Goal: Task Accomplishment & Management: Manage account settings

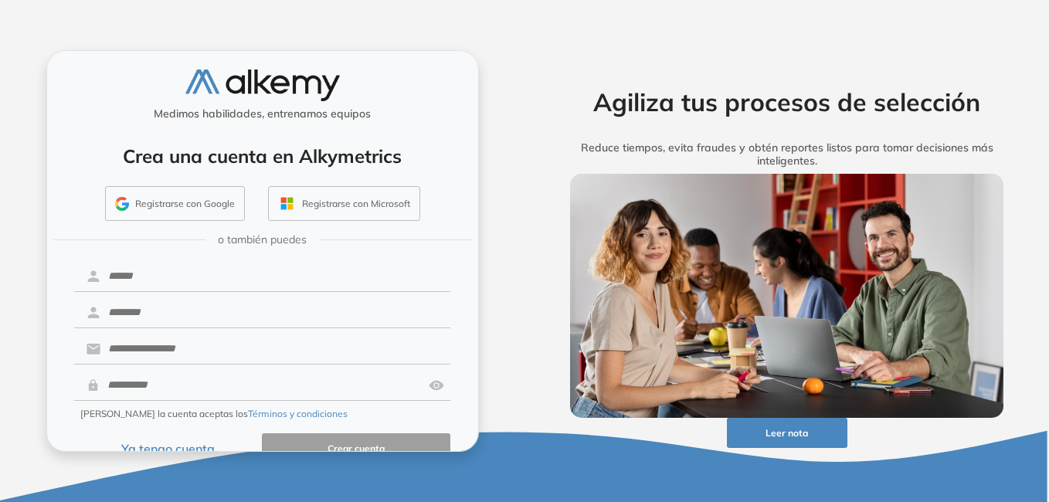
click at [188, 445] on button "Ya tengo cuenta" at bounding box center [168, 448] width 189 height 30
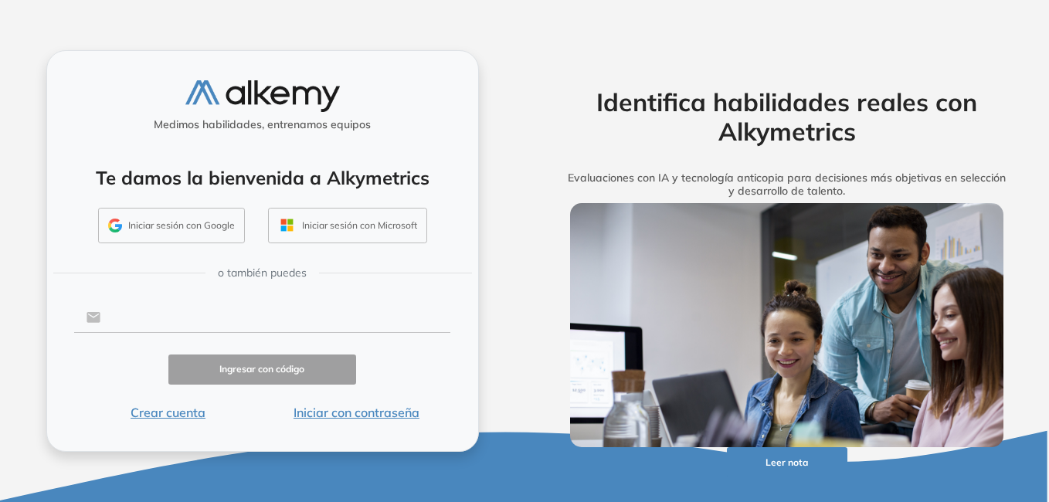
click at [233, 319] on input "text" at bounding box center [275, 317] width 350 height 29
type input "**********"
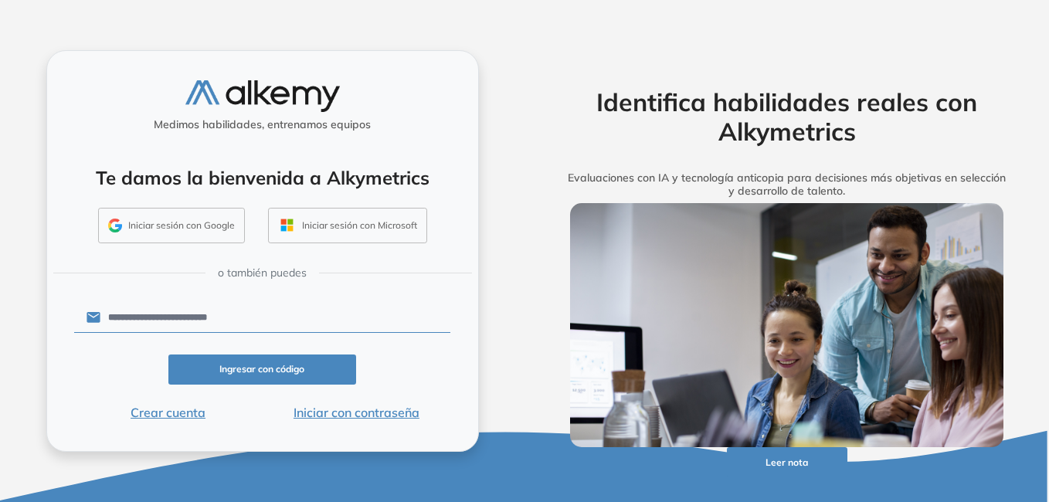
click at [362, 416] on button "Iniciar con contraseña" at bounding box center [356, 412] width 189 height 19
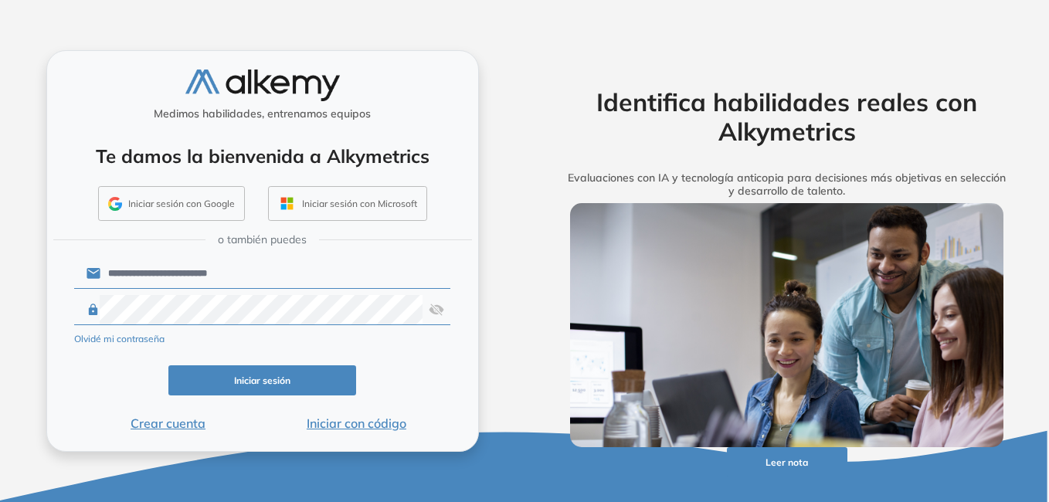
click at [299, 373] on button "Iniciar sesión" at bounding box center [262, 380] width 189 height 30
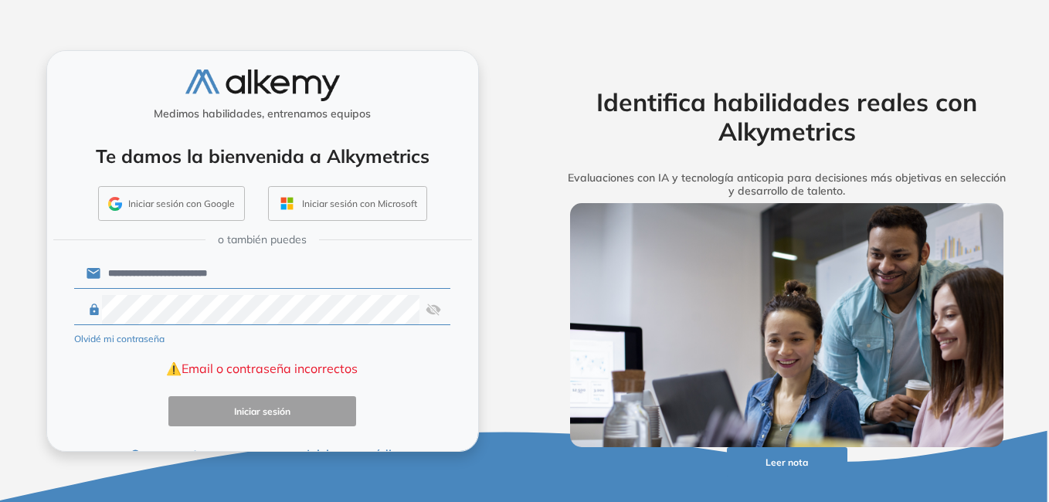
click at [430, 309] on img at bounding box center [433, 309] width 15 height 29
click at [89, 308] on div at bounding box center [262, 310] width 377 height 30
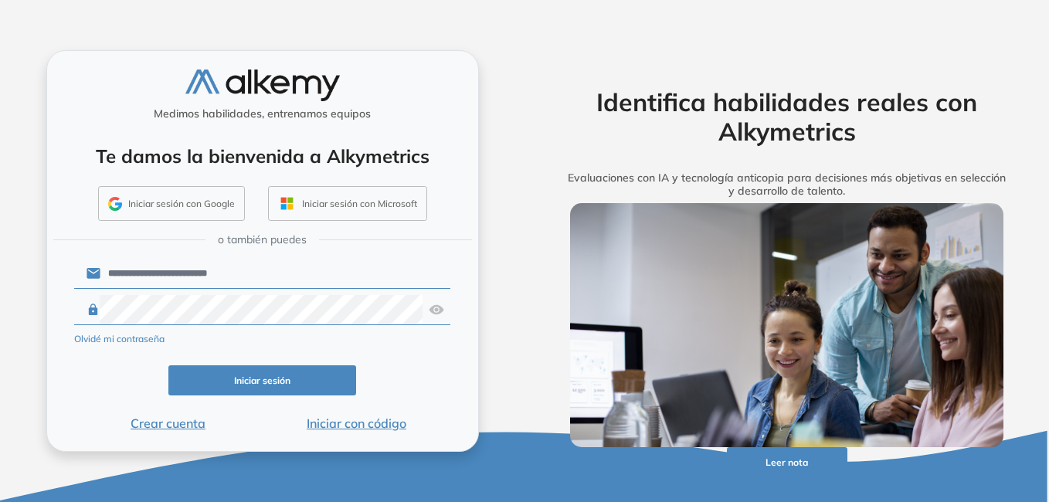
click at [282, 381] on button "Iniciar sesión" at bounding box center [262, 380] width 189 height 30
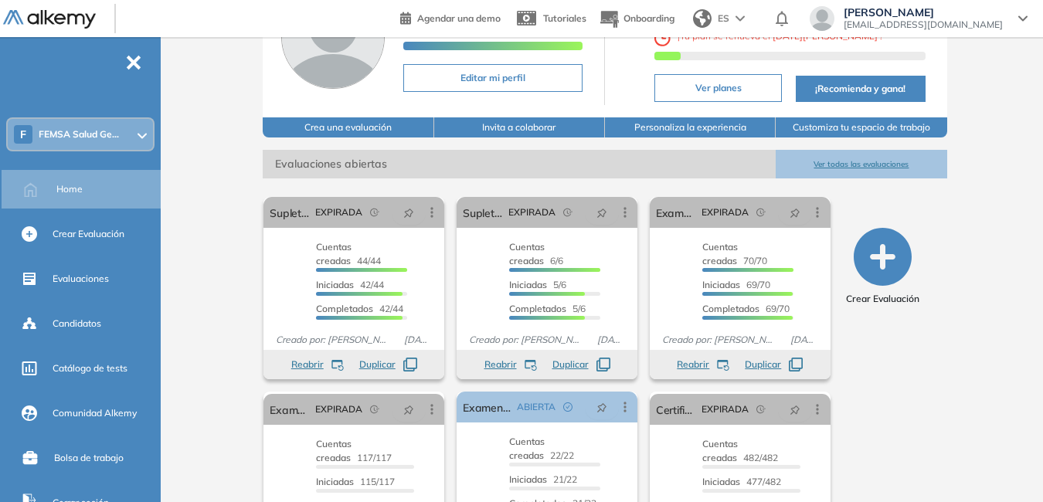
scroll to position [154, 0]
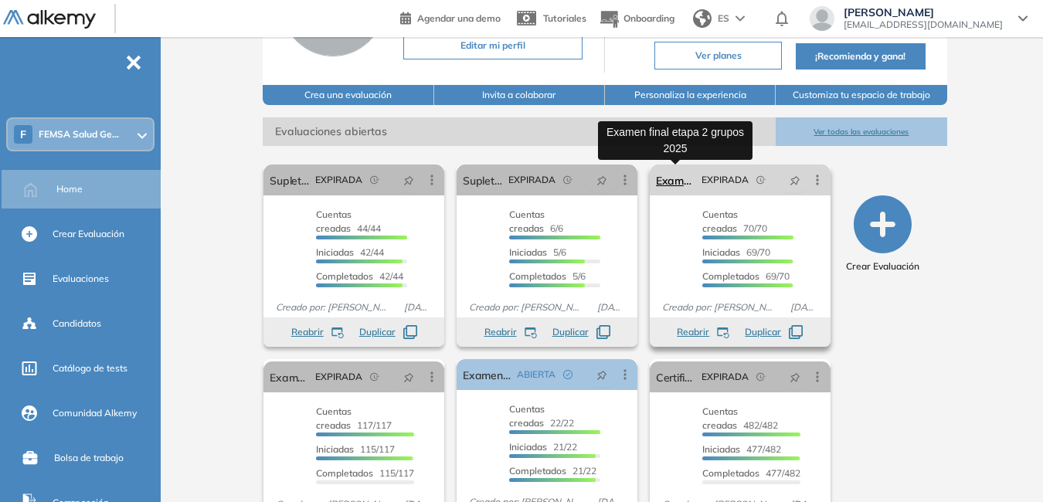
click at [673, 181] on link "Examen final etapa 2 grupos 2025" at bounding box center [675, 180] width 39 height 31
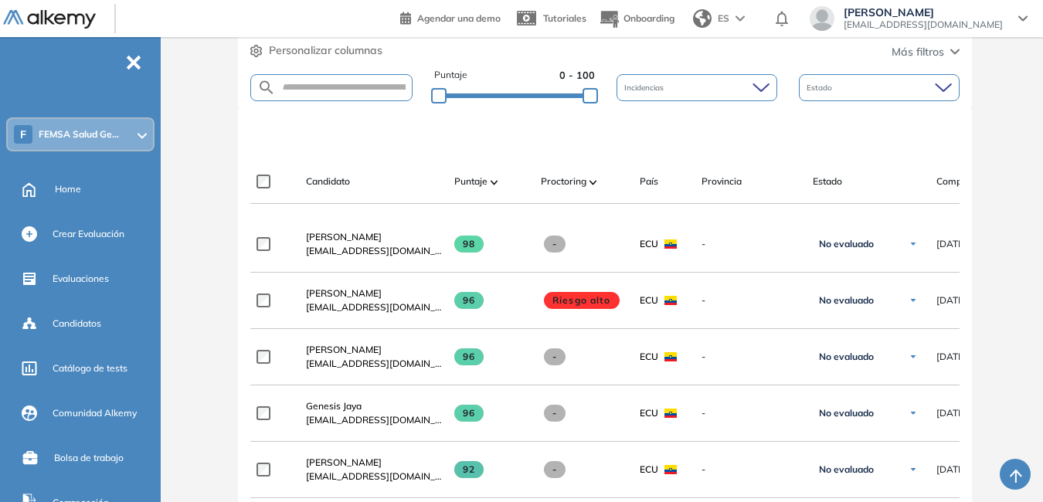
scroll to position [329, 0]
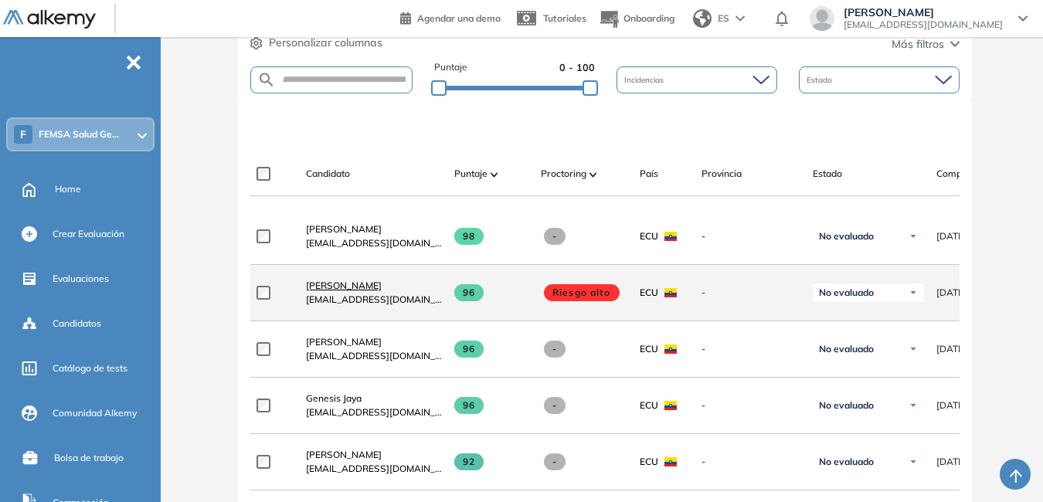
click at [340, 291] on span "Nelly Vera" at bounding box center [344, 286] width 76 height 12
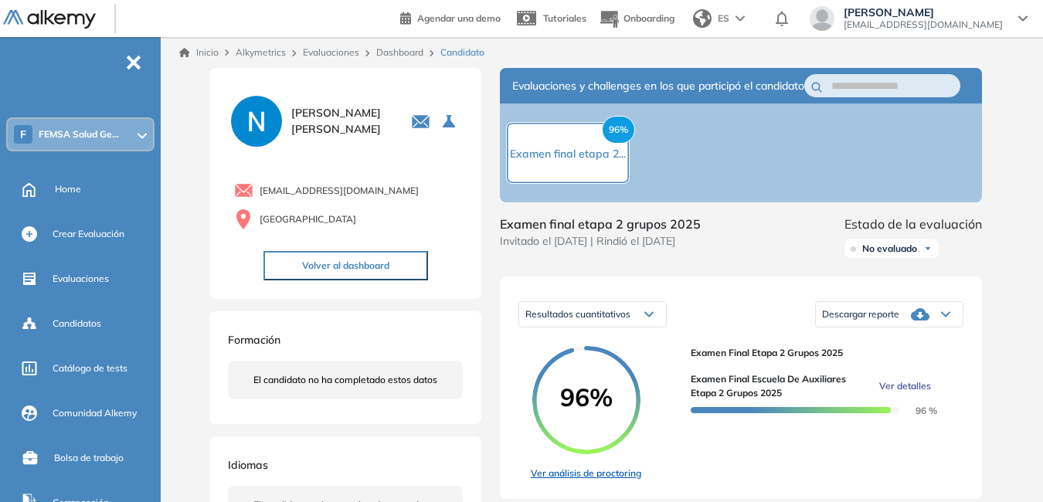
click at [623, 481] on link "Ver análisis de proctoring" at bounding box center [586, 474] width 110 height 14
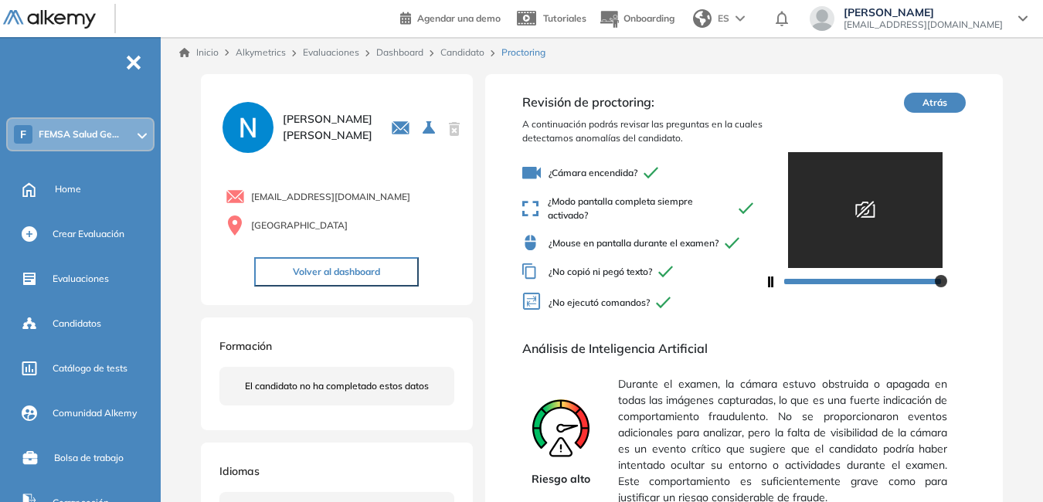
click at [405, 42] on div "Inicio Alkymetrics Evaluaciones Dashboard Candidato Proctoring" at bounding box center [605, 52] width 876 height 31
click at [410, 52] on link "Dashboard" at bounding box center [399, 52] width 47 height 12
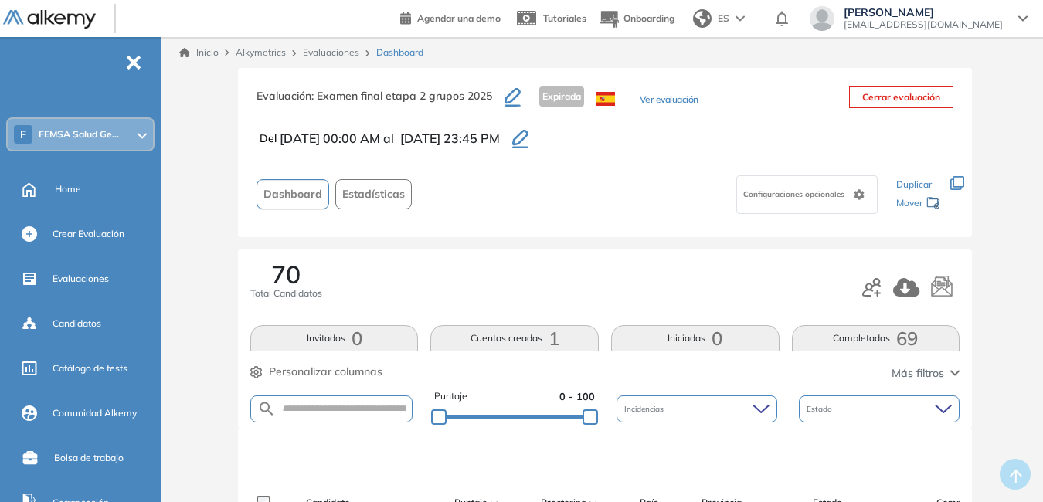
click at [682, 97] on button "Ver evaluación" at bounding box center [669, 101] width 59 height 16
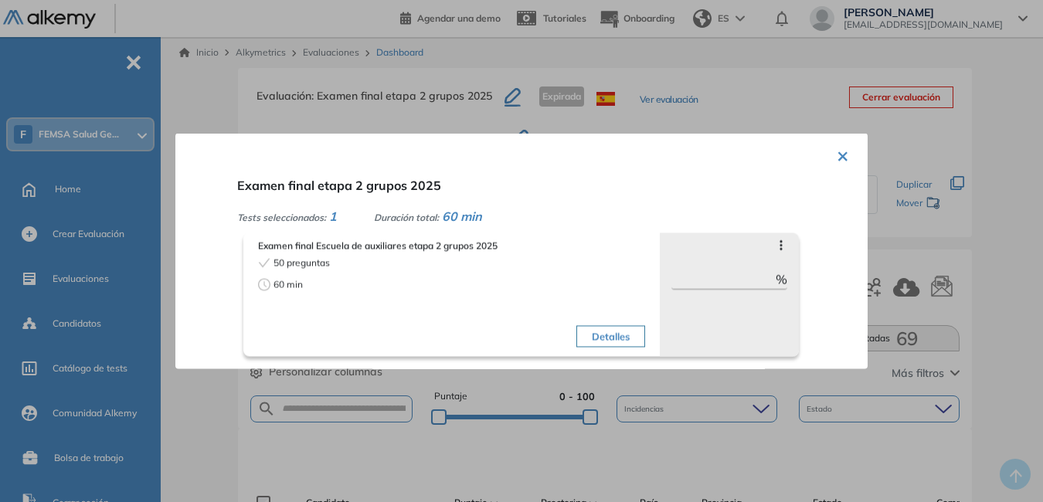
click at [627, 338] on button "Detalles" at bounding box center [610, 337] width 69 height 22
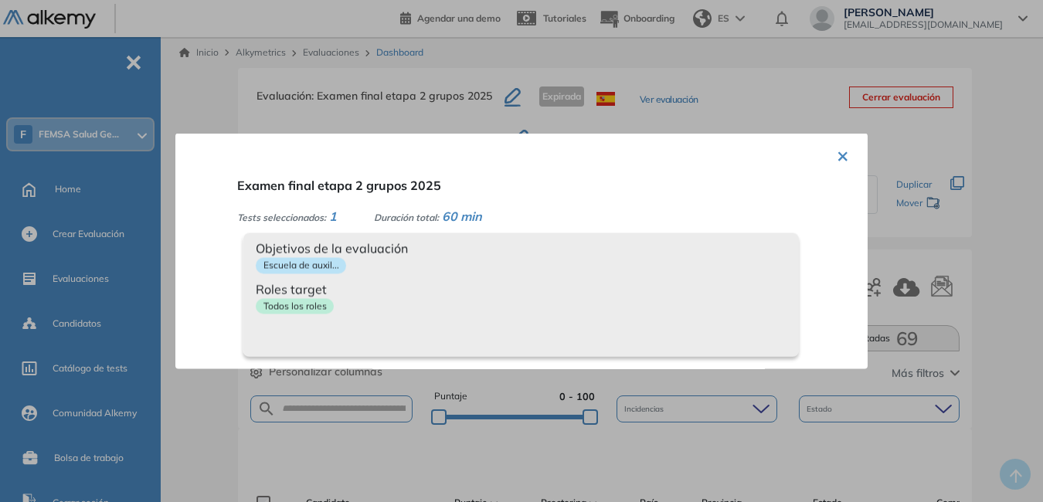
click at [841, 159] on button "×" at bounding box center [843, 155] width 12 height 30
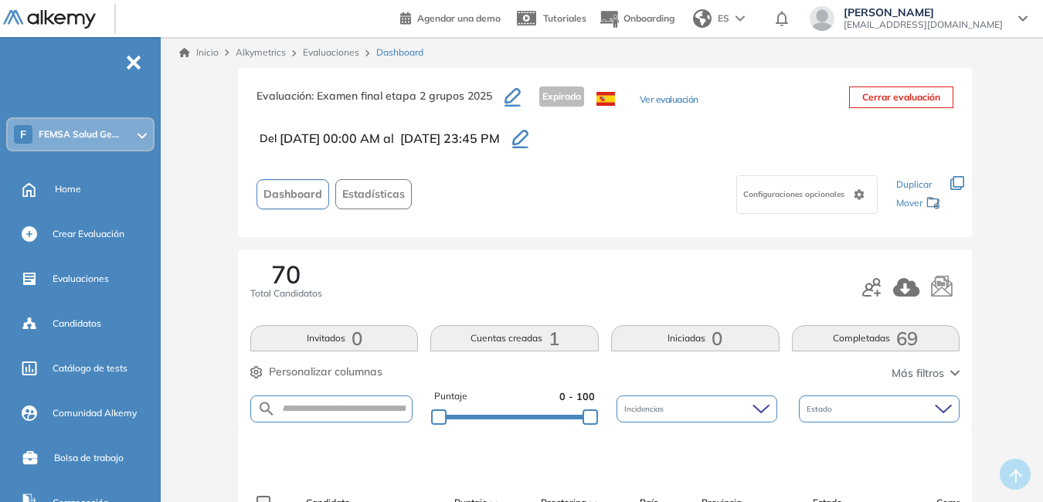
click at [372, 191] on span "Estadísticas" at bounding box center [373, 194] width 63 height 16
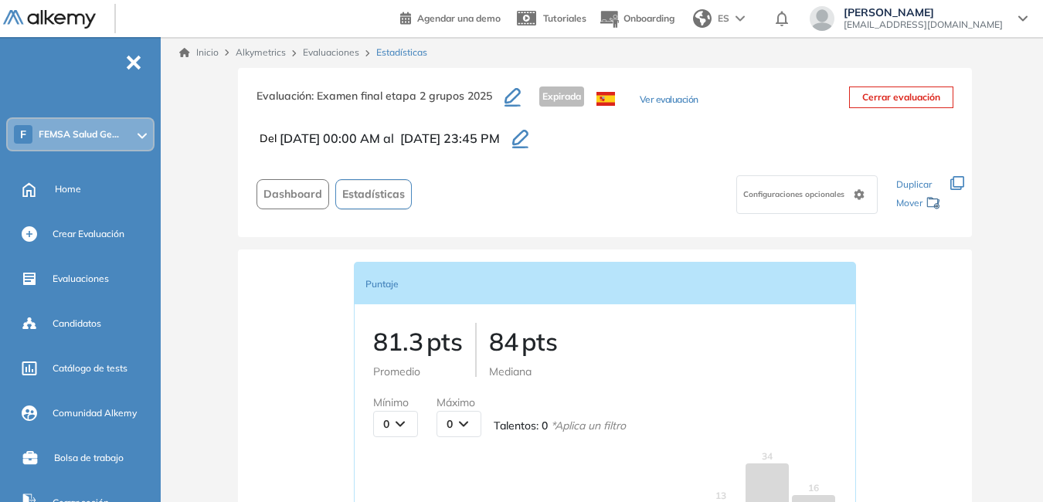
click at [666, 99] on button "Ver evaluación" at bounding box center [669, 101] width 59 height 16
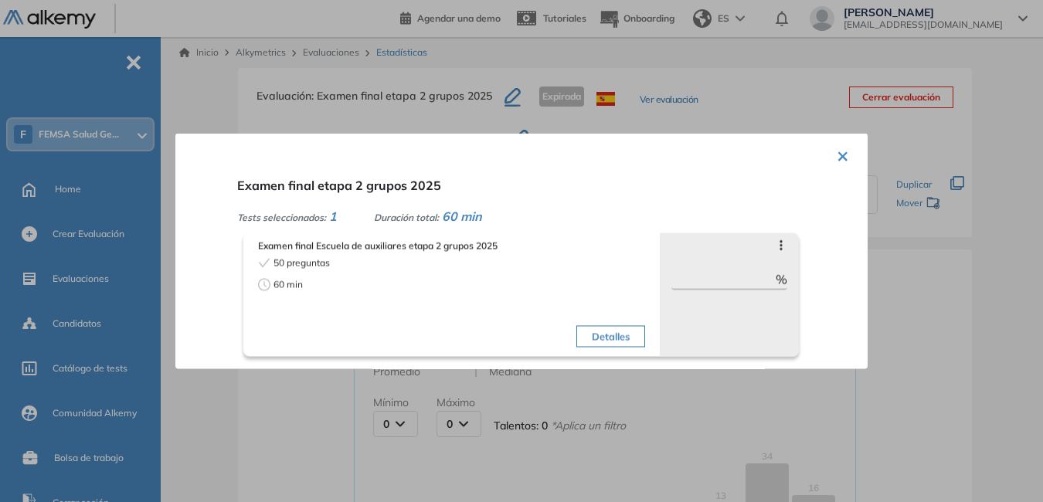
click at [840, 158] on button "×" at bounding box center [843, 155] width 12 height 30
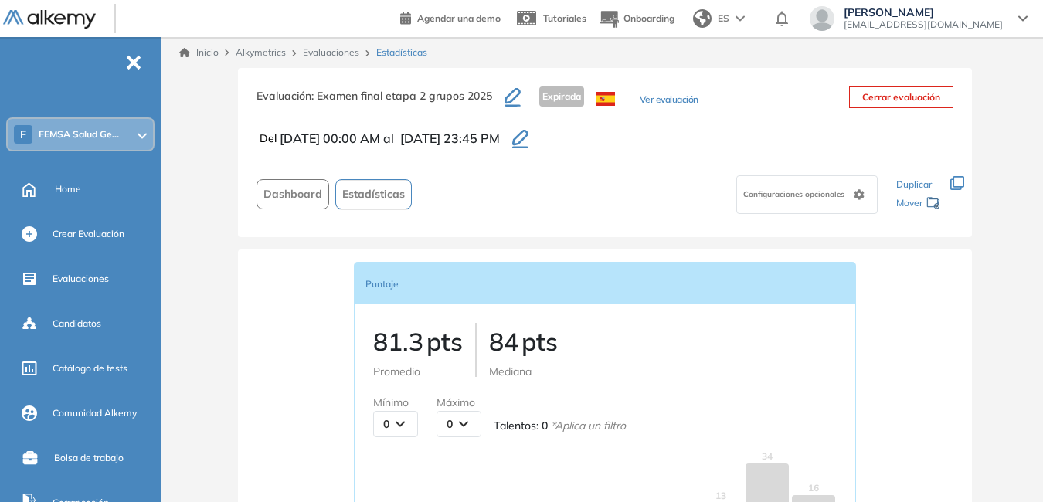
click at [345, 54] on link "Evaluaciones" at bounding box center [331, 52] width 56 height 12
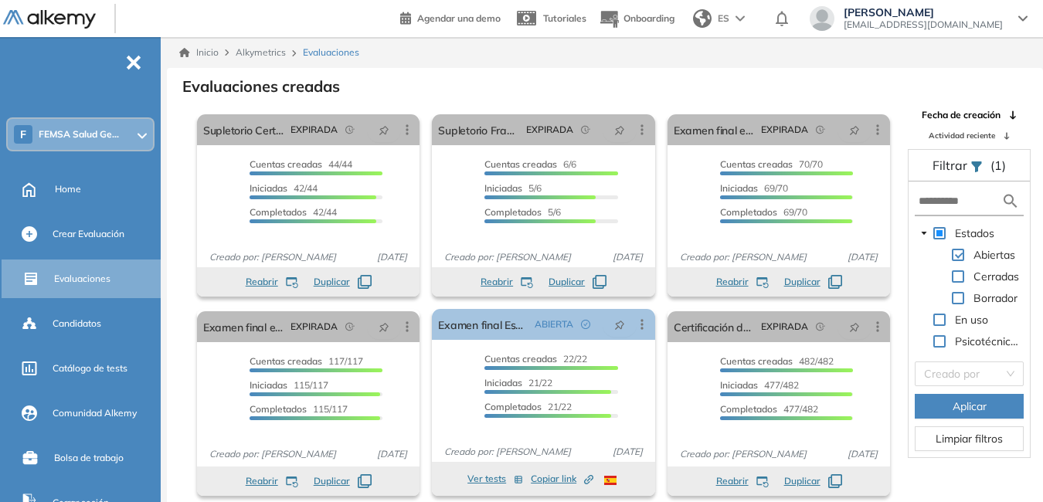
scroll to position [37, 0]
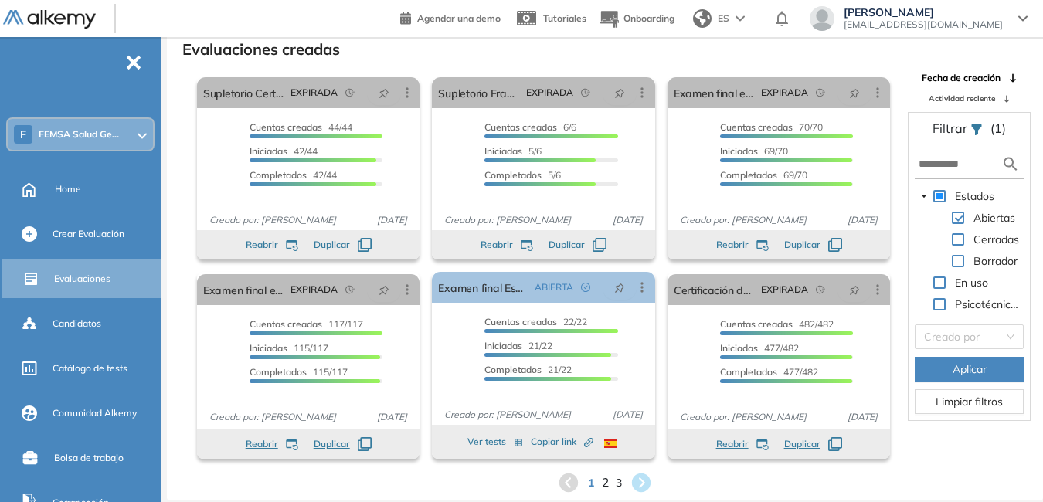
click at [606, 481] on span "2" at bounding box center [605, 483] width 7 height 18
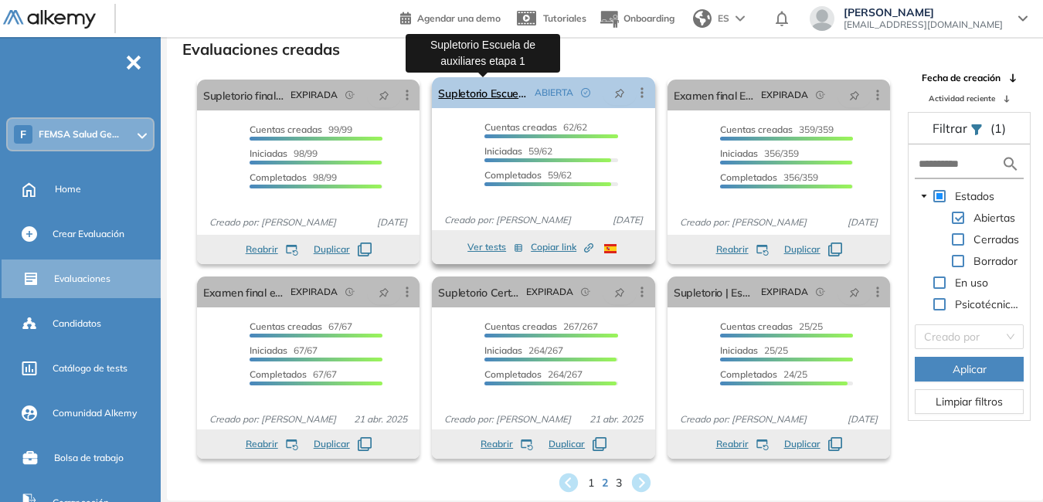
click at [495, 97] on link "Supletorio Escuela de auxiliares etapa 1" at bounding box center [483, 92] width 90 height 31
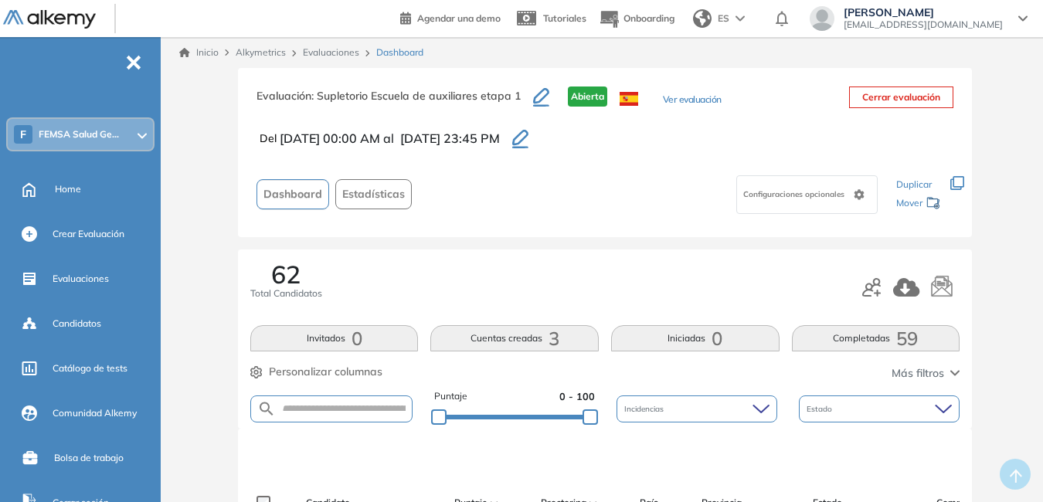
click at [529, 141] on icon "button" at bounding box center [520, 139] width 16 height 19
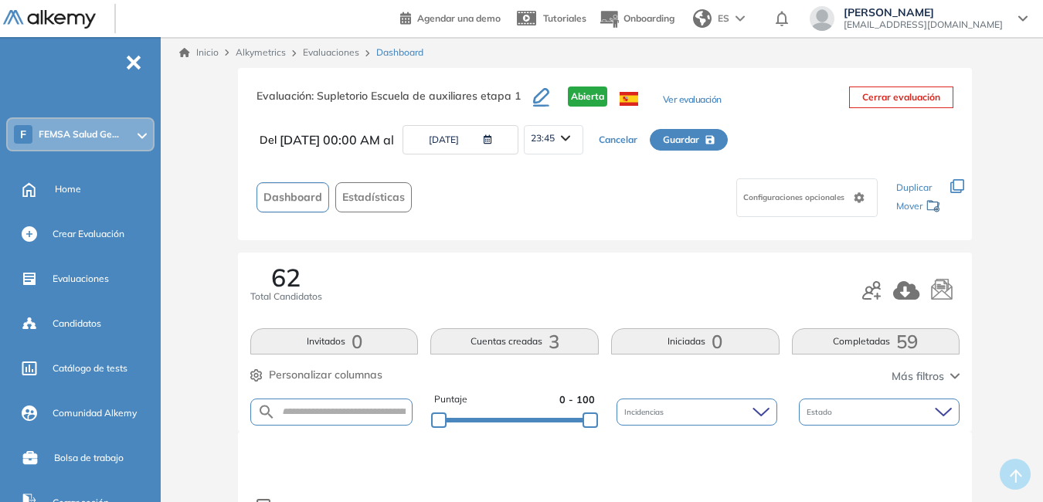
click at [583, 142] on div "23:45" at bounding box center [554, 138] width 58 height 25
click at [579, 289] on div "11:30" at bounding box center [572, 287] width 94 height 28
click at [554, 284] on li "11:30" at bounding box center [543, 286] width 22 height 15
click at [569, 138] on icon at bounding box center [566, 139] width 8 height 4
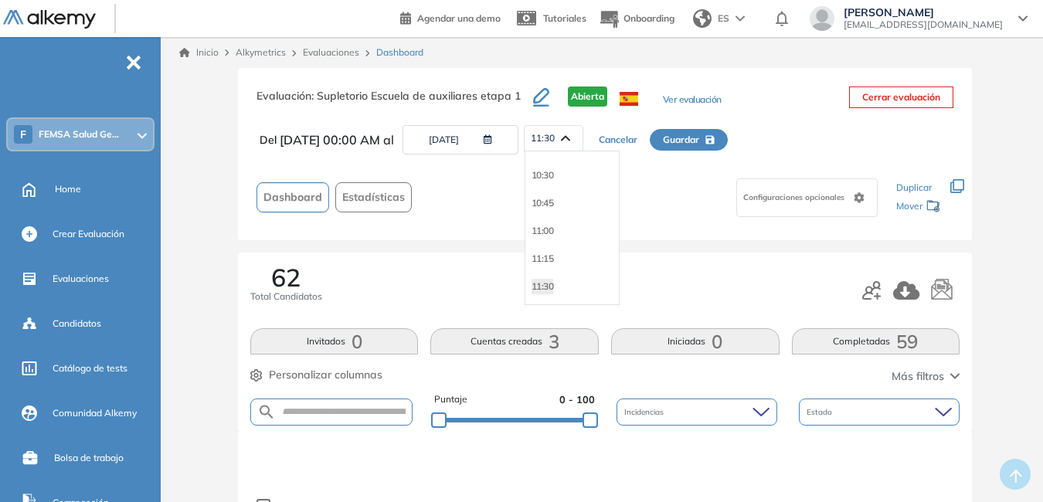
click at [555, 137] on span "11:30" at bounding box center [543, 138] width 24 height 12
click at [569, 139] on icon at bounding box center [566, 139] width 8 height 4
click at [580, 284] on div "11:45" at bounding box center [572, 284] width 94 height 28
click at [554, 284] on li "11:45" at bounding box center [543, 283] width 22 height 15
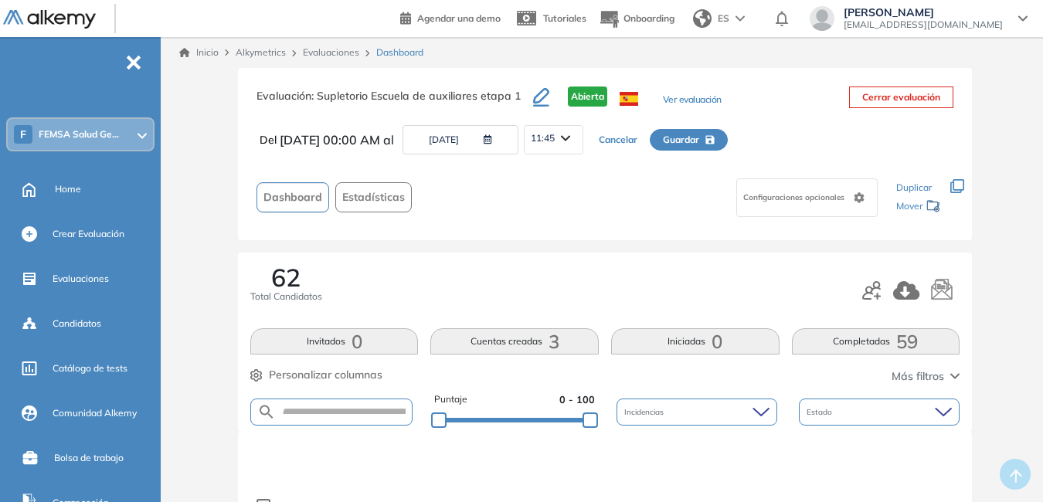
click at [699, 138] on span "Guardar" at bounding box center [681, 140] width 36 height 14
type input "**********"
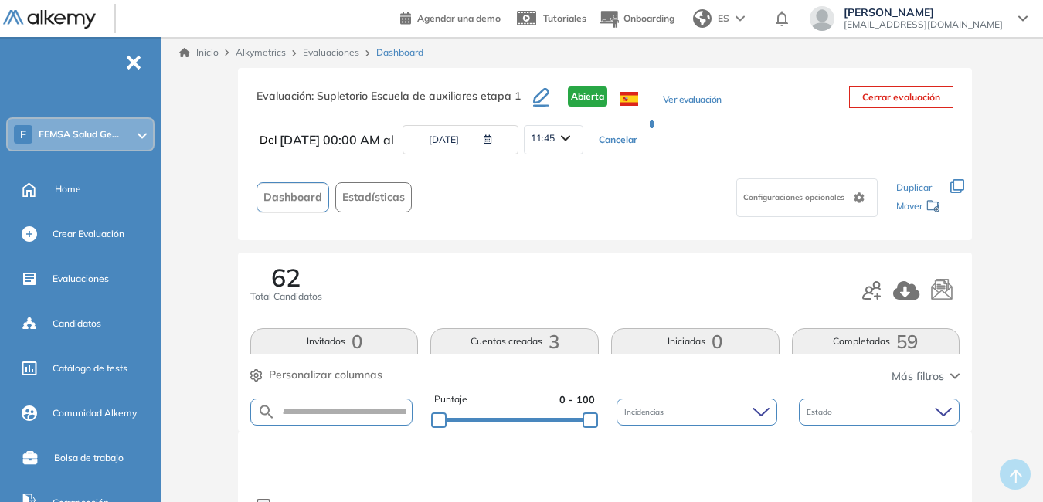
type input "**********"
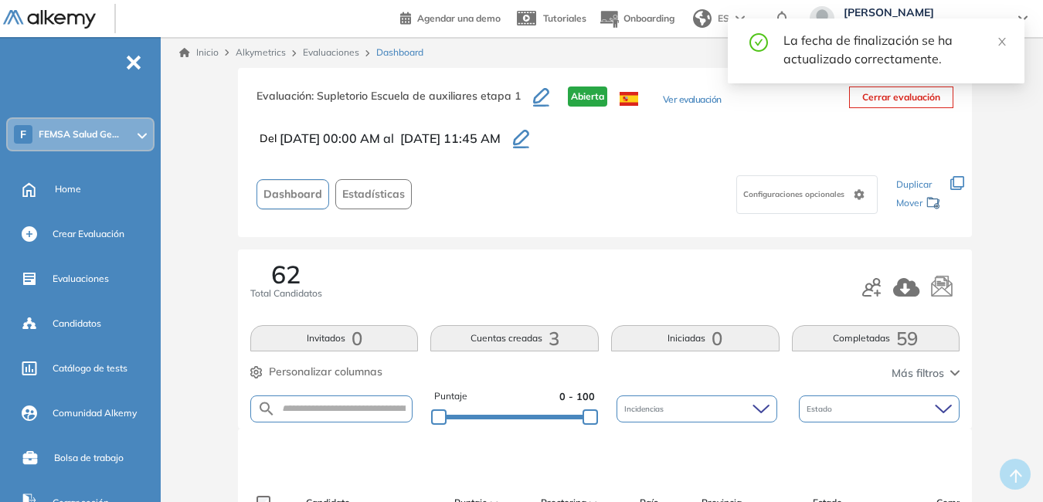
click at [329, 49] on link "Evaluaciones" at bounding box center [331, 52] width 56 height 12
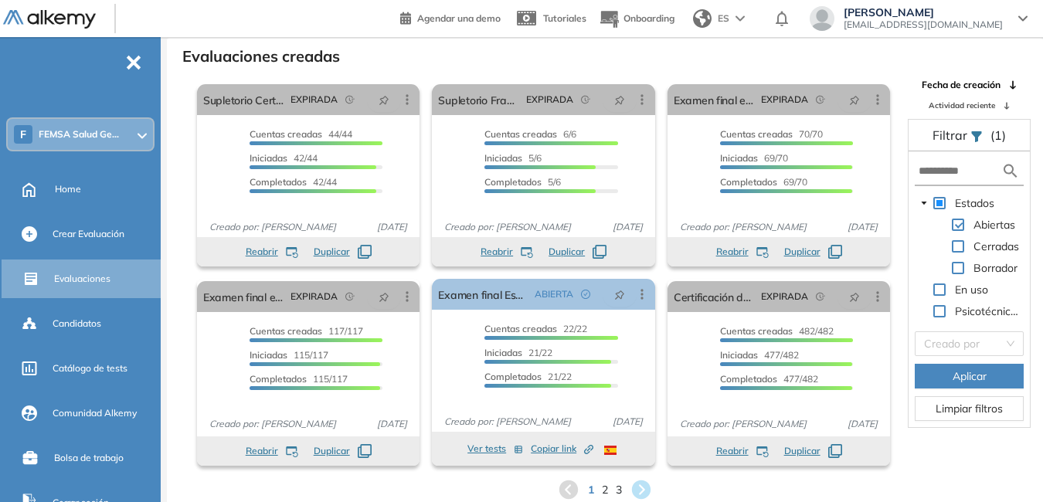
scroll to position [37, 0]
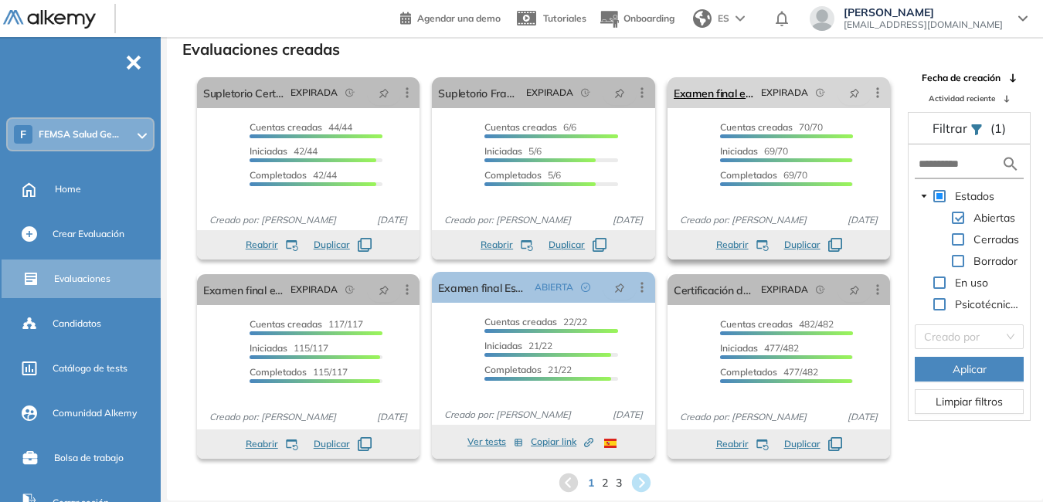
click at [875, 97] on icon at bounding box center [877, 92] width 15 height 15
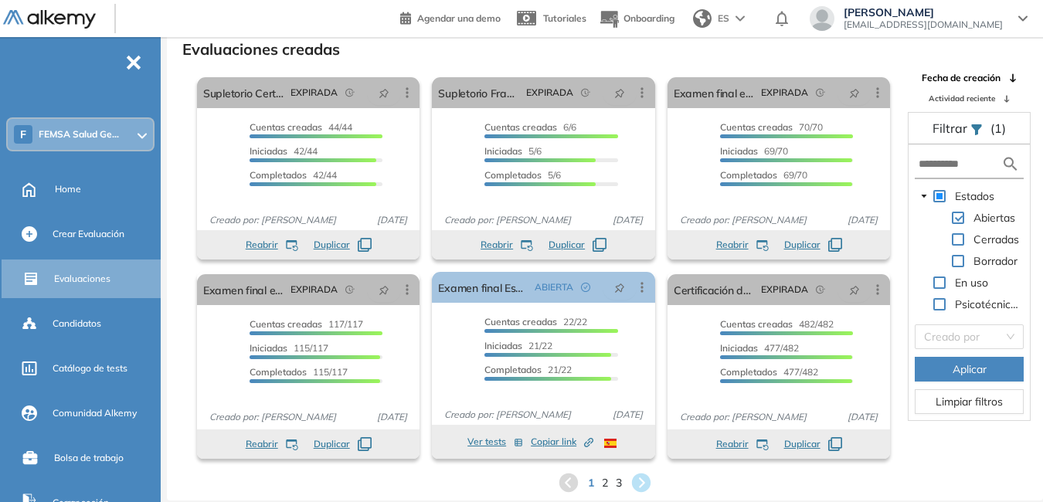
click at [675, 59] on div "Evaluaciones creadas El proctoring será activado ¡Importante!: Los usuarios que…" at bounding box center [605, 265] width 852 height 457
click at [763, 141] on div "Cuentas creadas 70/70 Prefiltrados 0/70 Iniciadas 69/70 Completados 69/70" at bounding box center [786, 157] width 133 height 72
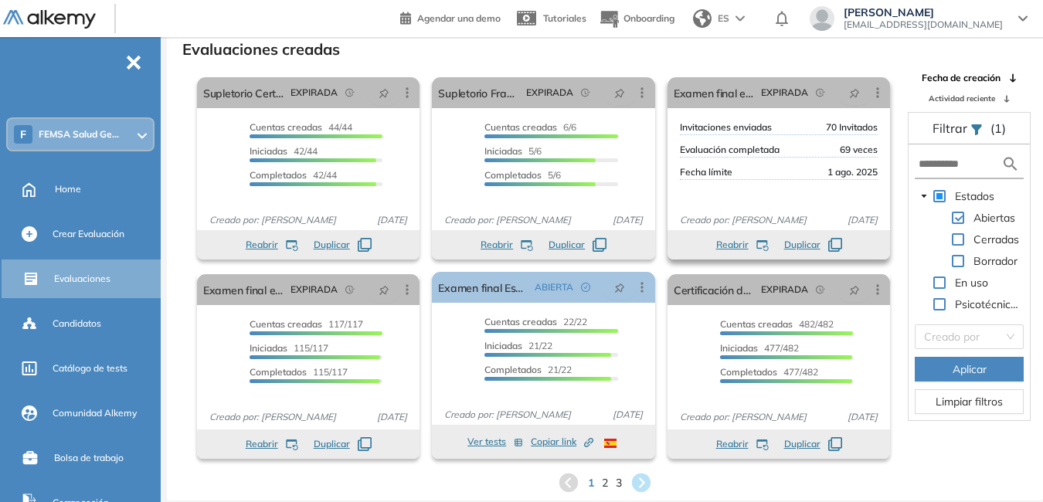
click at [770, 156] on span "Evaluación completada" at bounding box center [730, 150] width 100 height 14
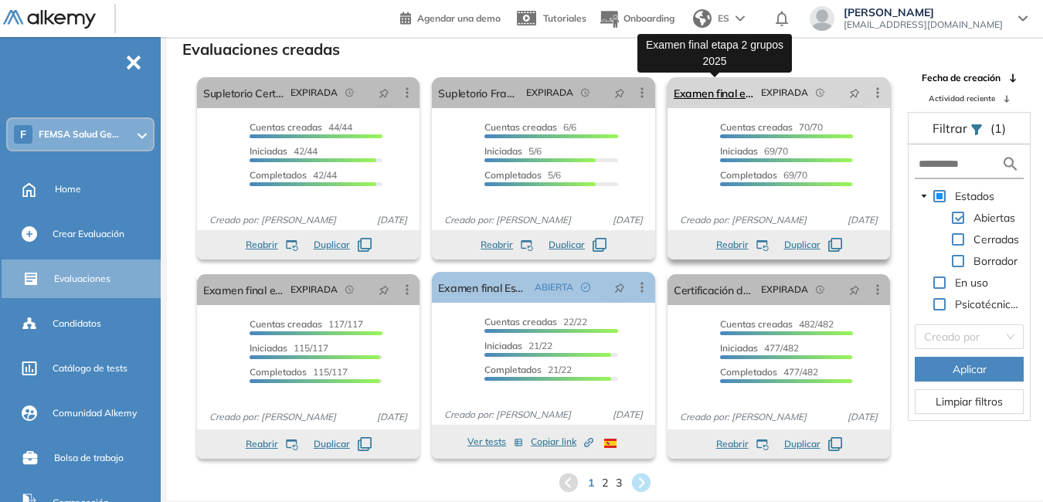
click at [713, 97] on link "Examen final etapa 2 grupos 2025" at bounding box center [714, 92] width 81 height 31
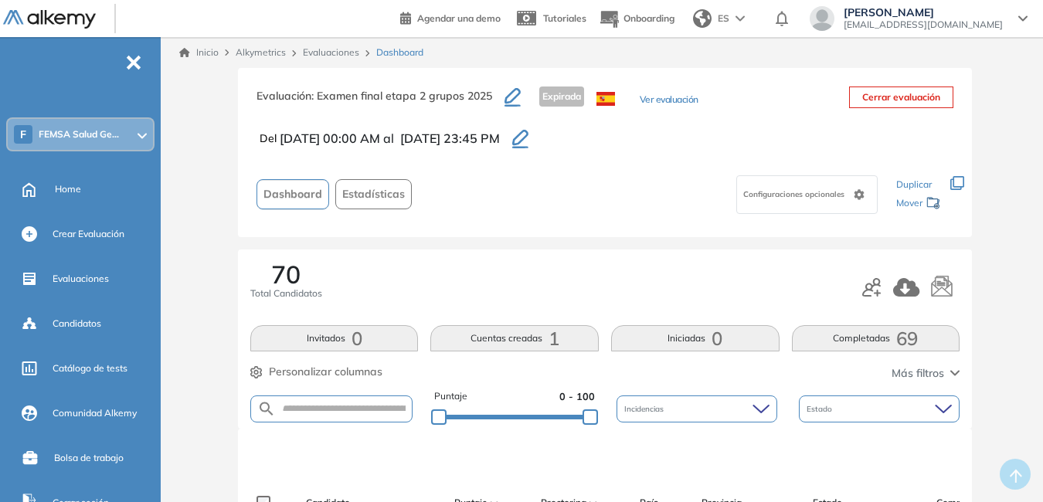
click at [813, 200] on div "Configuraciones opcionales" at bounding box center [806, 194] width 141 height 39
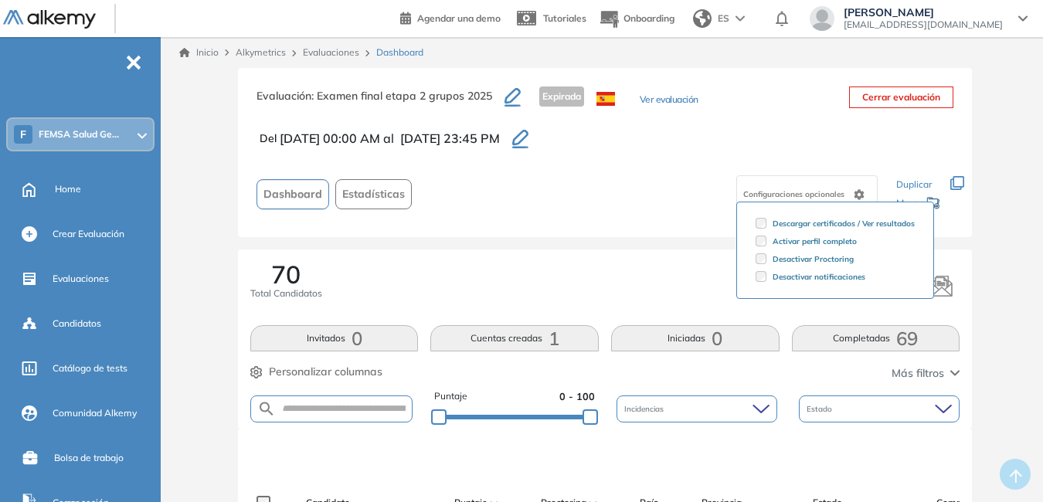
click at [671, 175] on div "Configuraciones opcionales Descargar certificados / Ver resultados Activar perf…" at bounding box center [651, 194] width 466 height 49
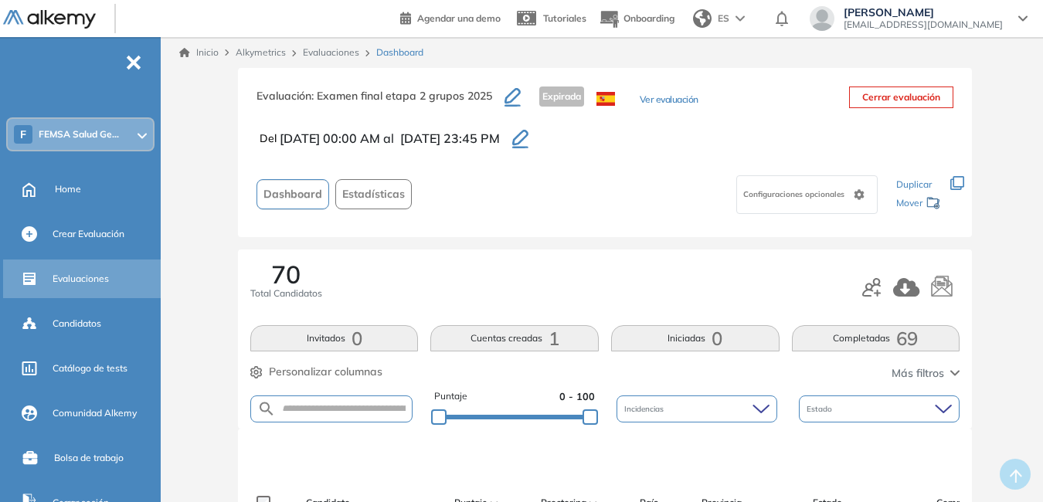
click at [90, 278] on span "Evaluaciones" at bounding box center [81, 279] width 56 height 14
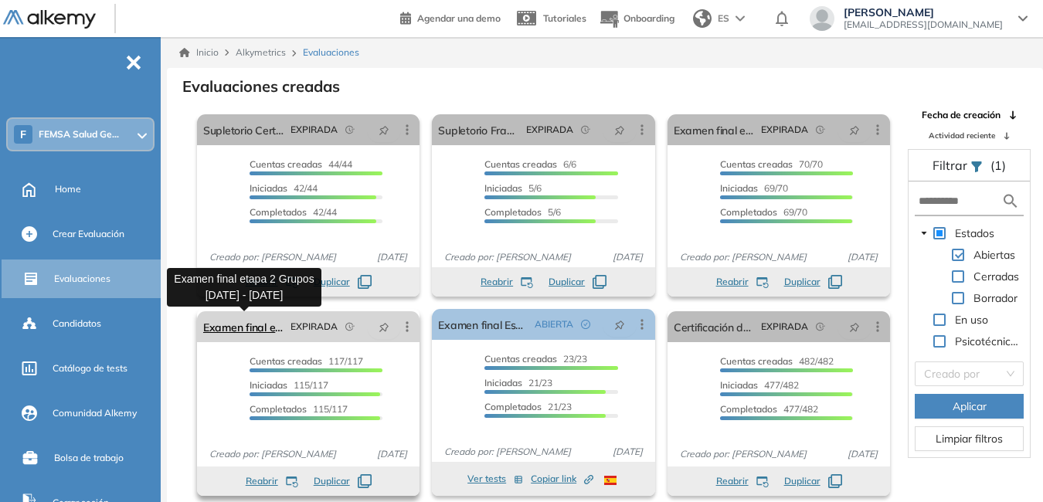
click at [239, 328] on link "Examen final etapa 2 Grupos 2024 - 2025" at bounding box center [243, 326] width 81 height 31
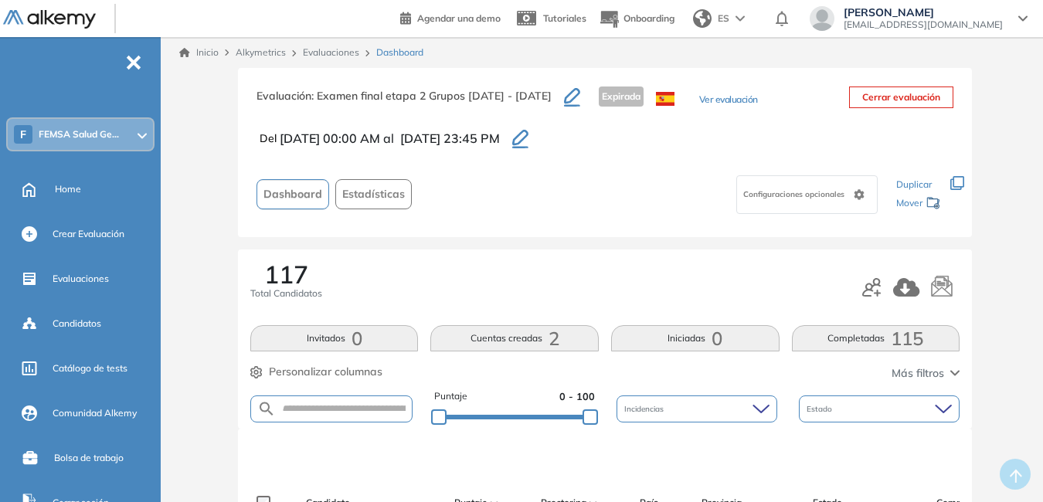
click at [334, 48] on link "Evaluaciones" at bounding box center [331, 52] width 56 height 12
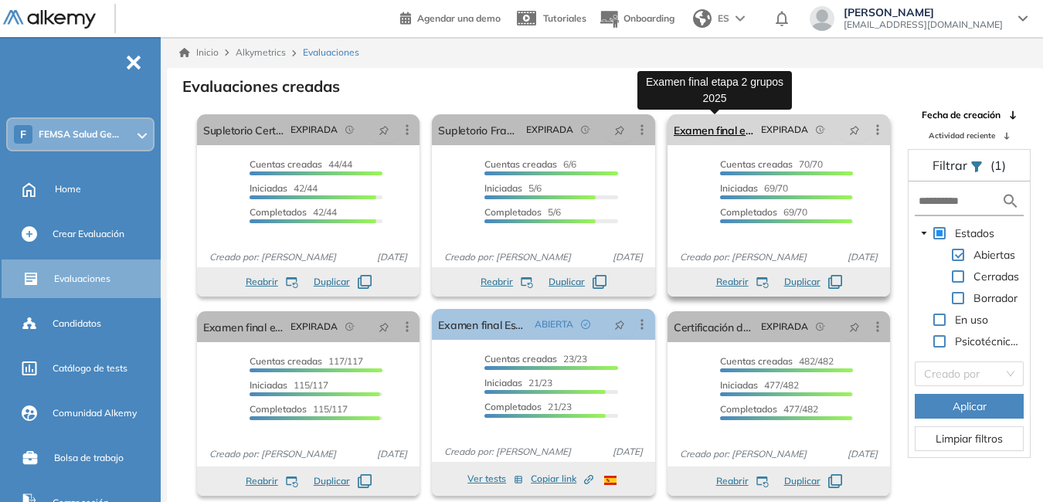
click at [724, 129] on link "Examen final etapa 2 grupos 2025" at bounding box center [714, 129] width 81 height 31
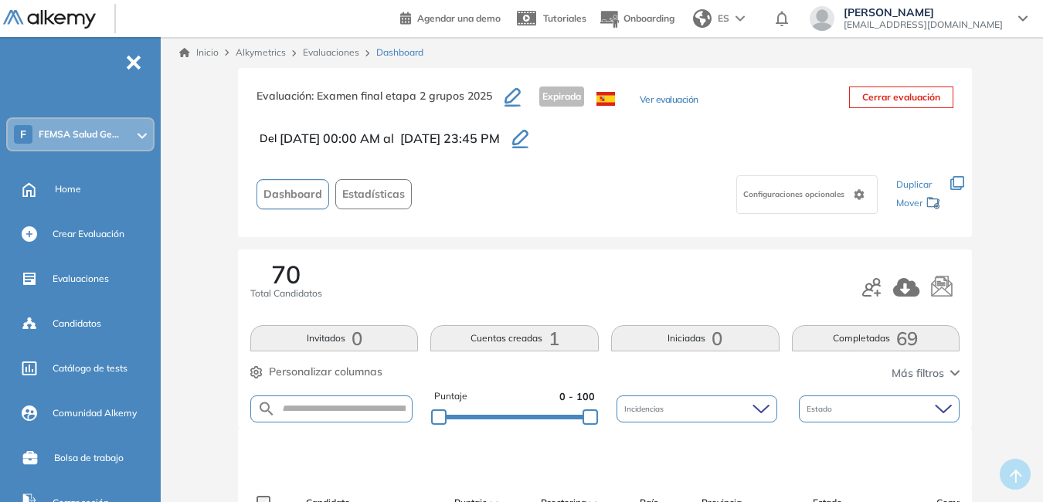
click at [529, 138] on icon "button" at bounding box center [520, 139] width 16 height 19
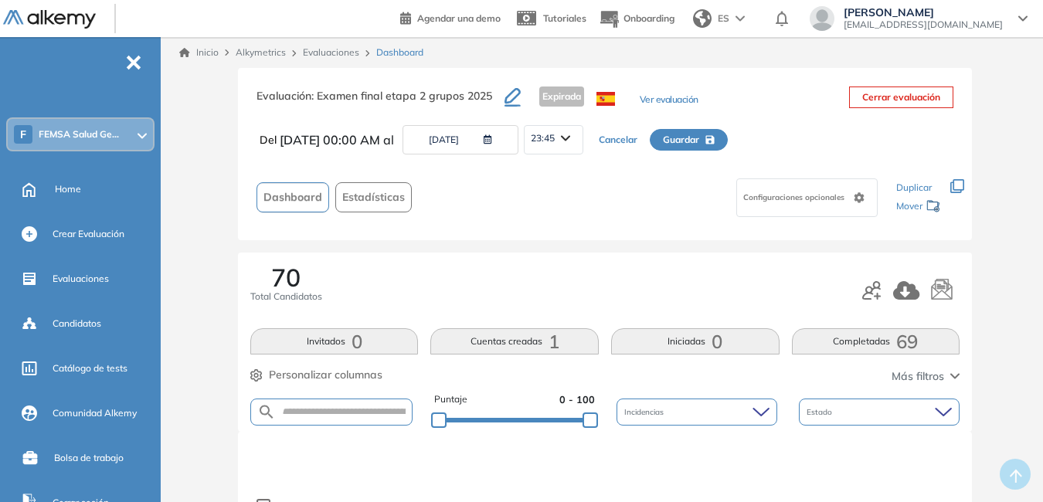
click at [492, 138] on icon "button" at bounding box center [485, 139] width 15 height 9
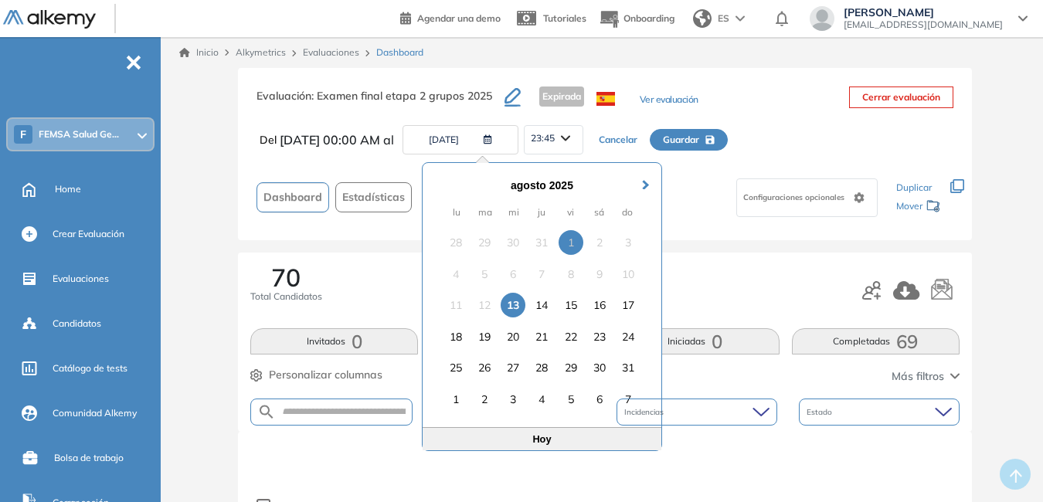
click at [519, 301] on div "13" at bounding box center [513, 305] width 25 height 25
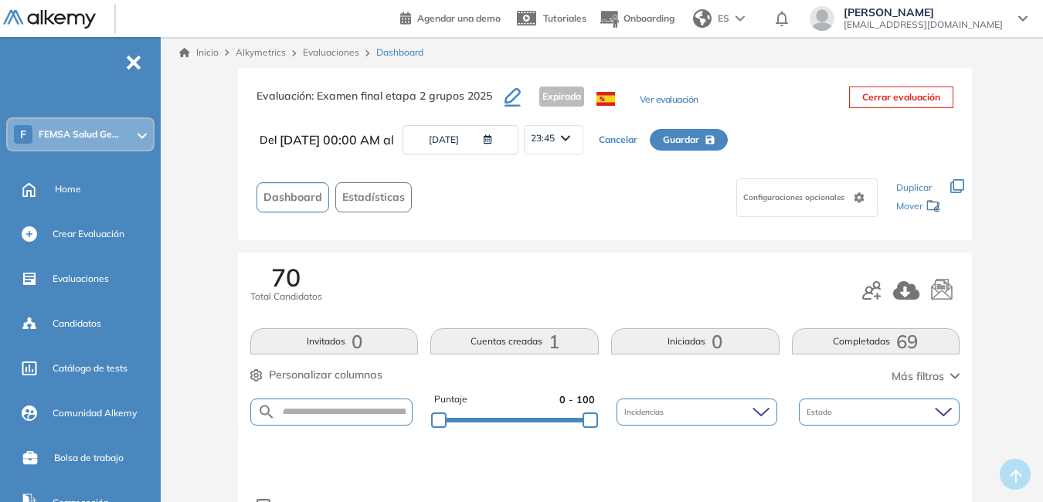
click at [699, 138] on span "Guardar" at bounding box center [681, 140] width 36 height 14
type input "**********"
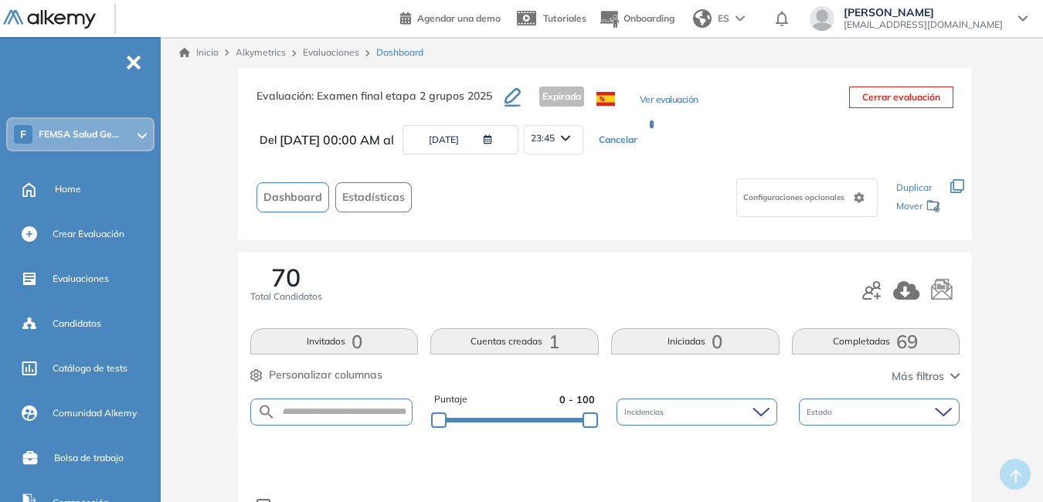
type input "**********"
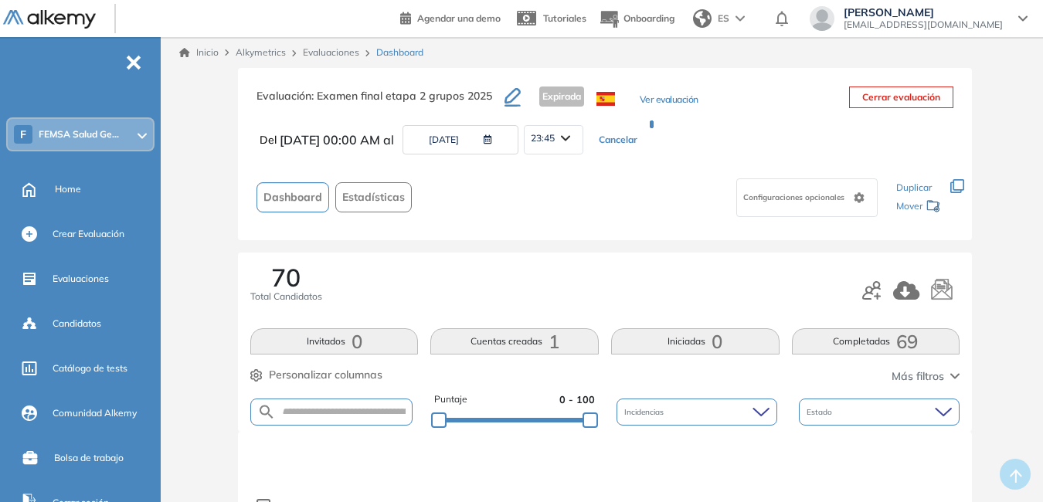
type input "**********"
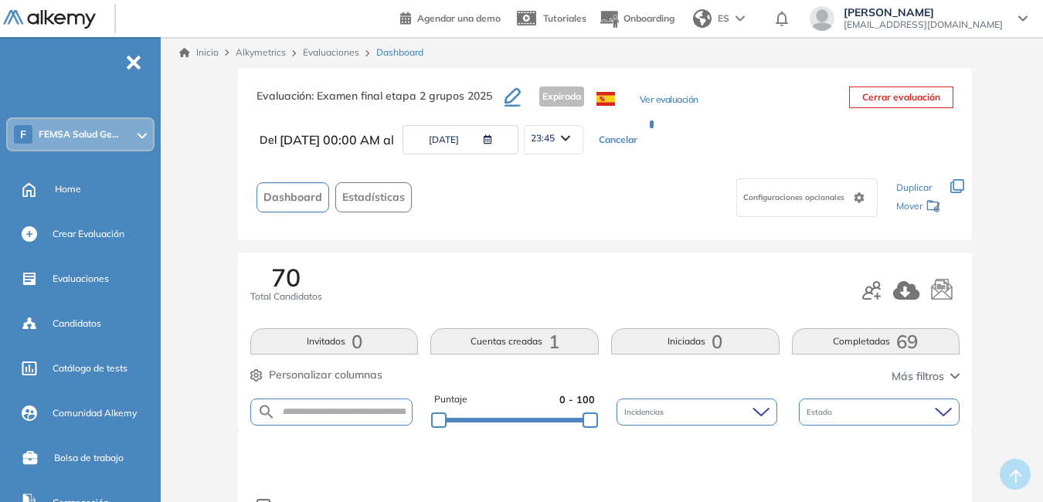
type input "**********"
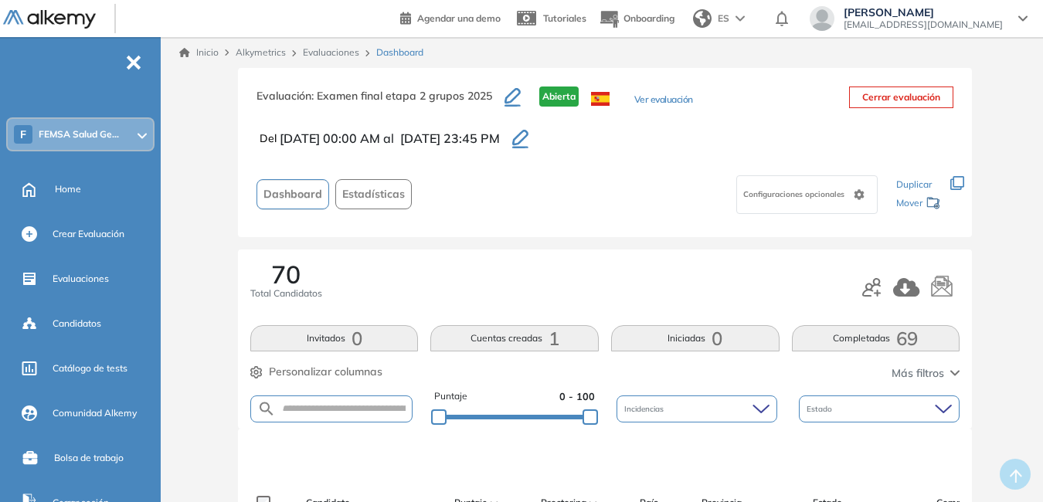
click at [344, 52] on link "Evaluaciones" at bounding box center [331, 52] width 56 height 12
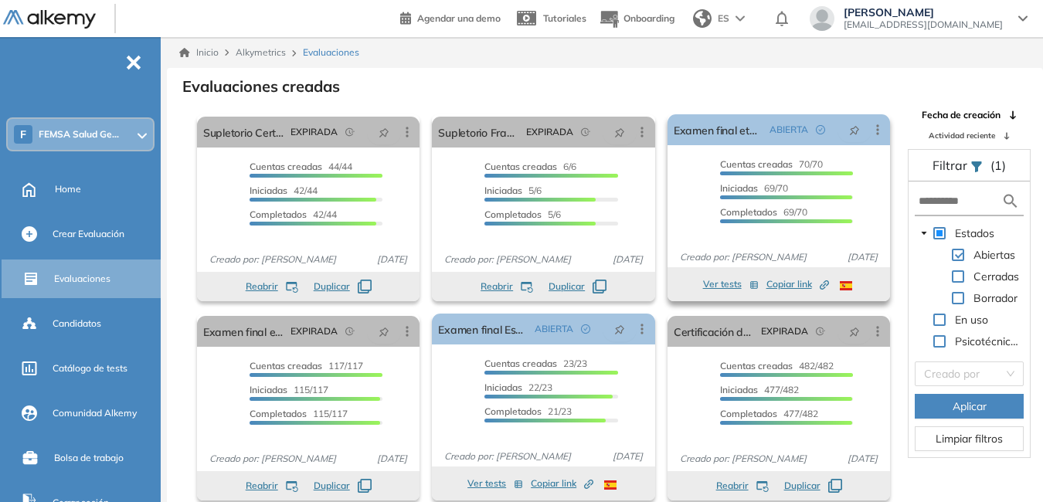
click at [790, 284] on span "Copiar link Created by potrace 1.16, written by Peter Selinger 2001-2019" at bounding box center [798, 284] width 63 height 14
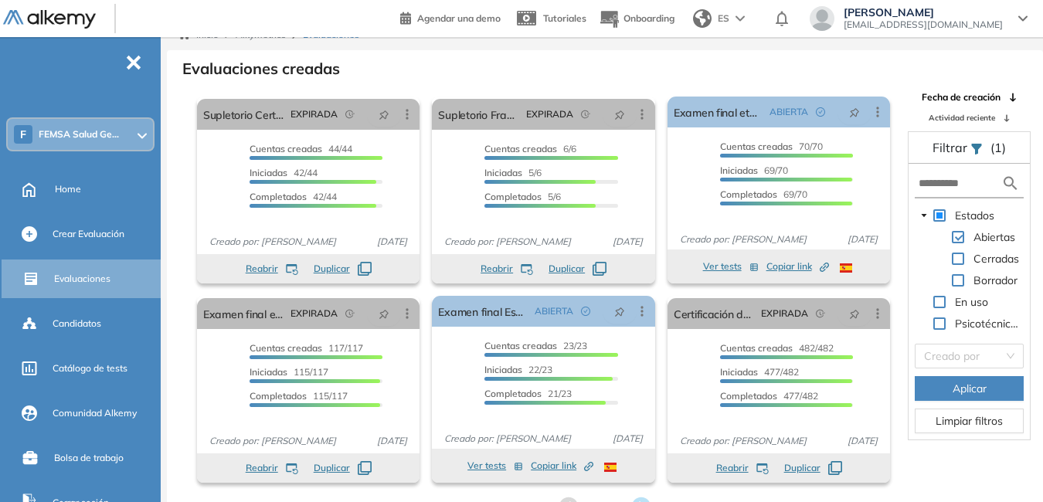
scroll to position [37, 0]
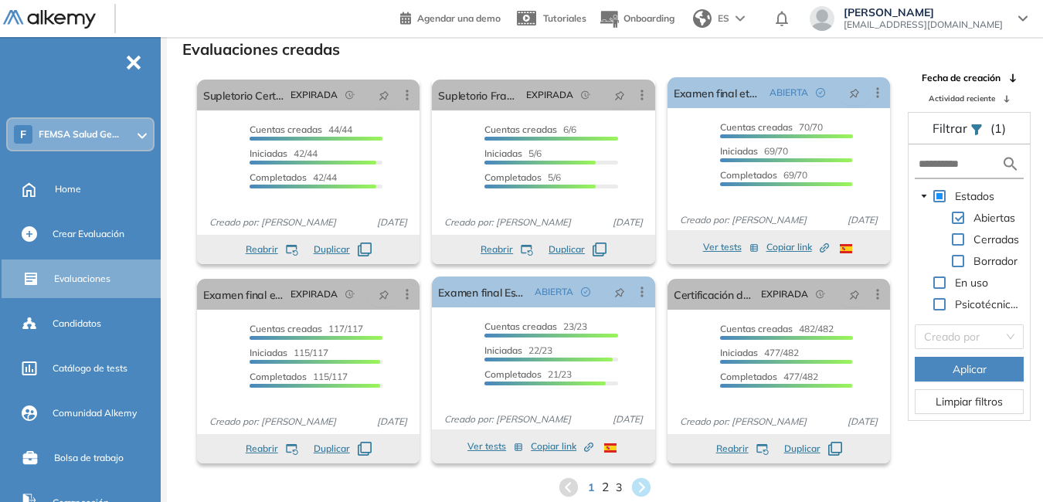
click at [607, 490] on span "2" at bounding box center [605, 487] width 7 height 18
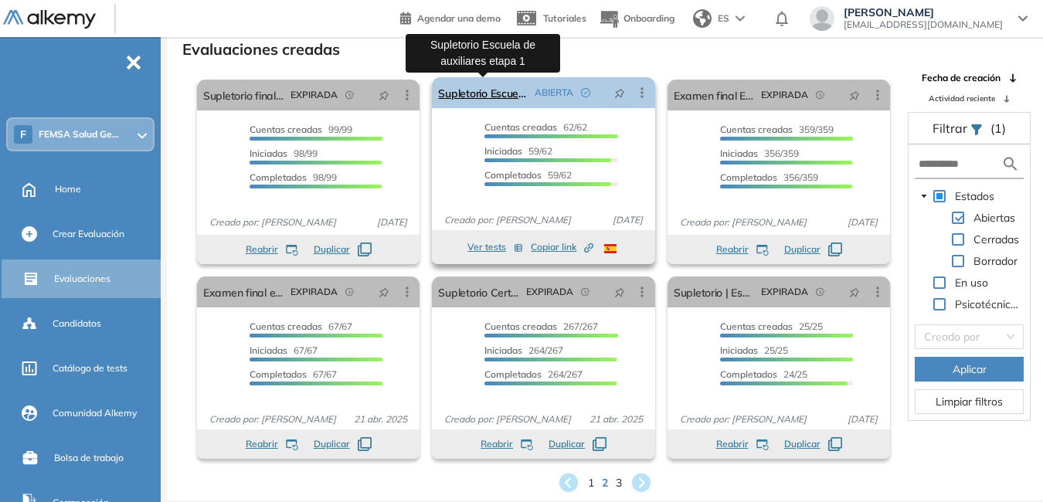
click at [475, 93] on link "Supletorio Escuela de auxiliares etapa 1" at bounding box center [483, 92] width 90 height 31
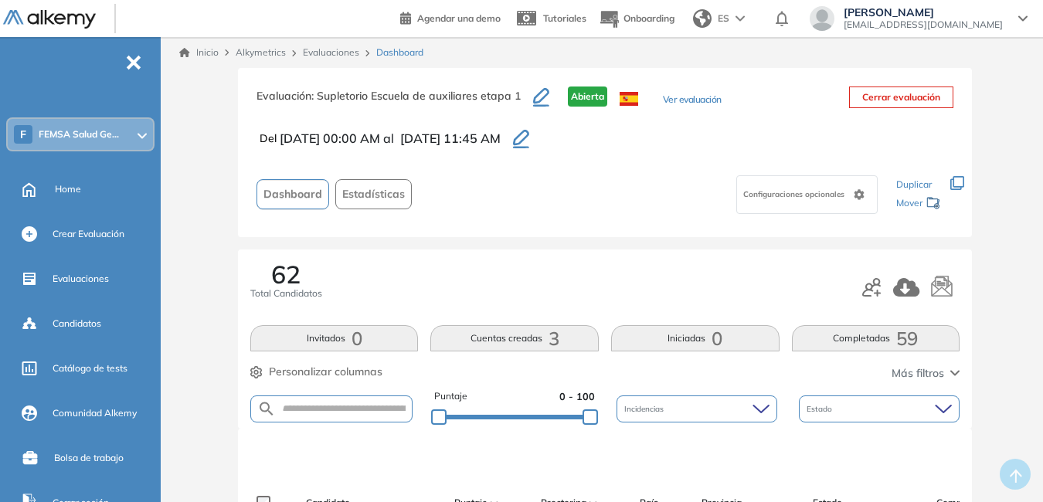
click at [501, 141] on span "13/08/2025 11:45 AM" at bounding box center [450, 138] width 100 height 19
click at [529, 141] on icon "button" at bounding box center [521, 137] width 16 height 15
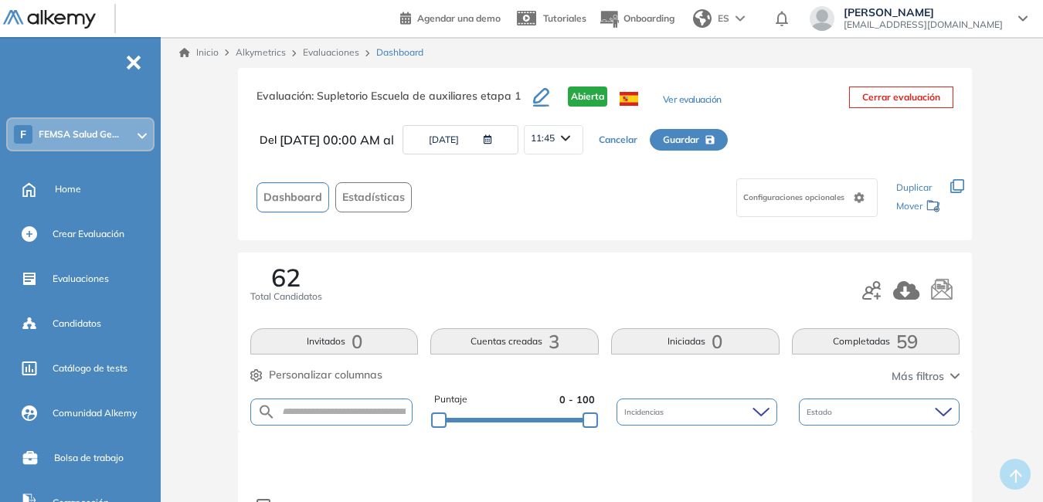
click at [555, 141] on span "11:45" at bounding box center [543, 138] width 24 height 12
click at [554, 262] on li "11:30" at bounding box center [543, 261] width 22 height 15
click at [699, 142] on span "Guardar" at bounding box center [681, 140] width 36 height 14
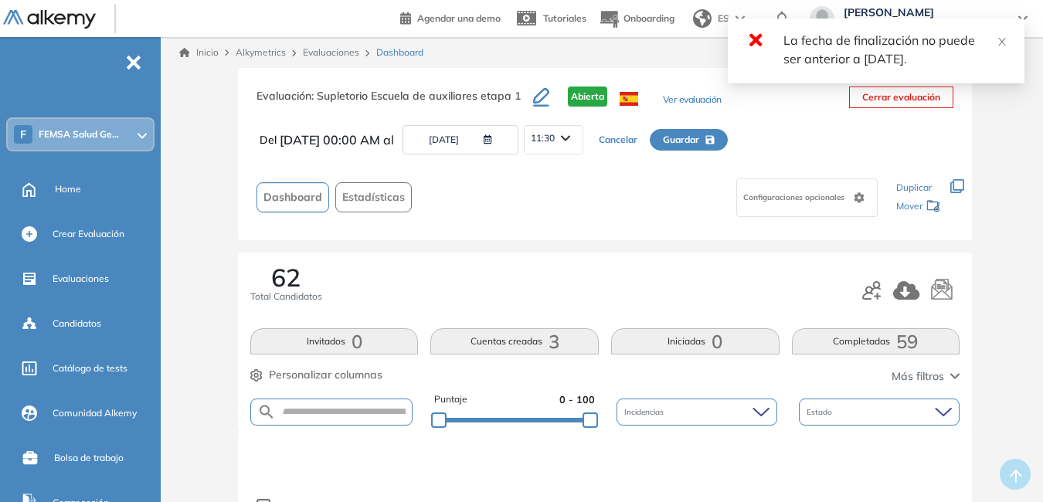
click at [583, 132] on div "11:30" at bounding box center [554, 138] width 58 height 25
click at [554, 289] on li "11:45" at bounding box center [543, 289] width 22 height 15
click at [699, 138] on span "Guardar" at bounding box center [681, 140] width 36 height 14
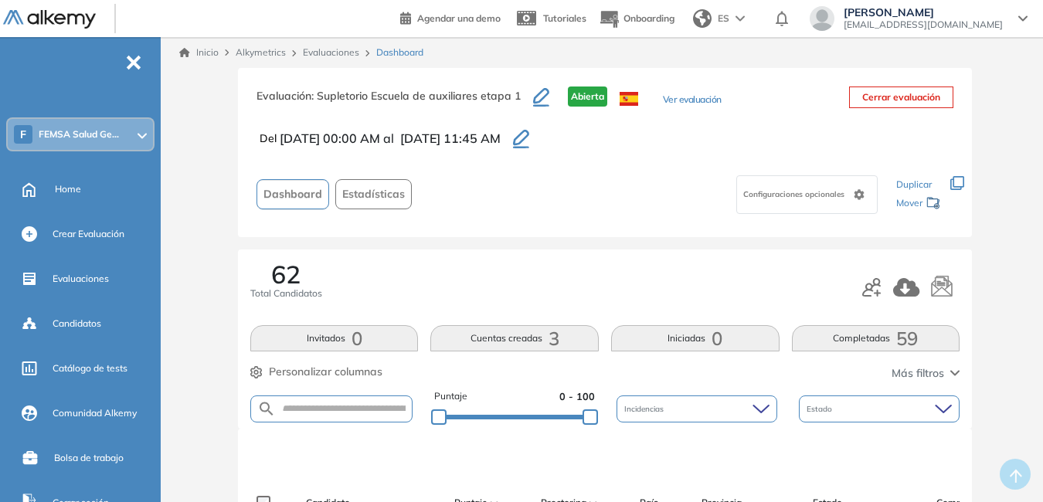
click at [270, 52] on span "Alkymetrics" at bounding box center [261, 52] width 50 height 12
click at [334, 54] on link "Evaluaciones" at bounding box center [331, 52] width 56 height 12
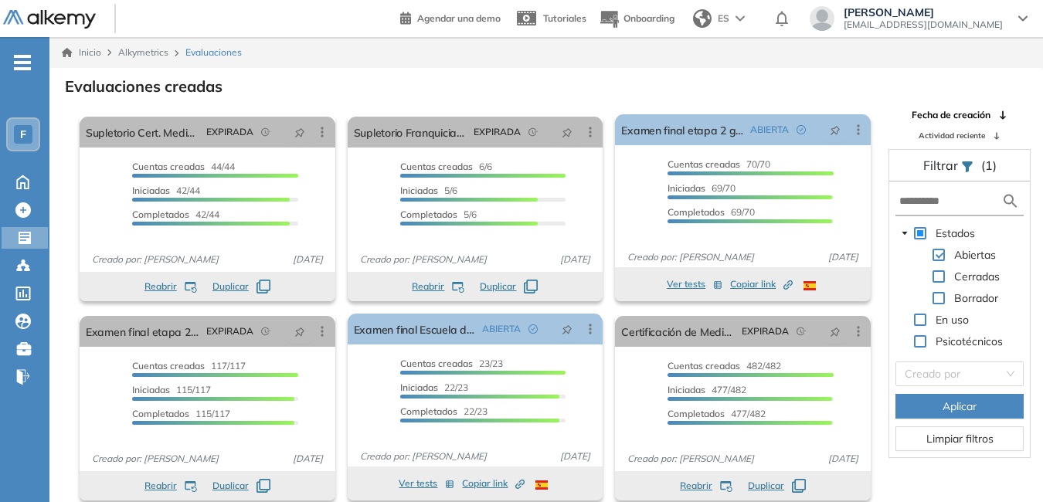
scroll to position [37, 0]
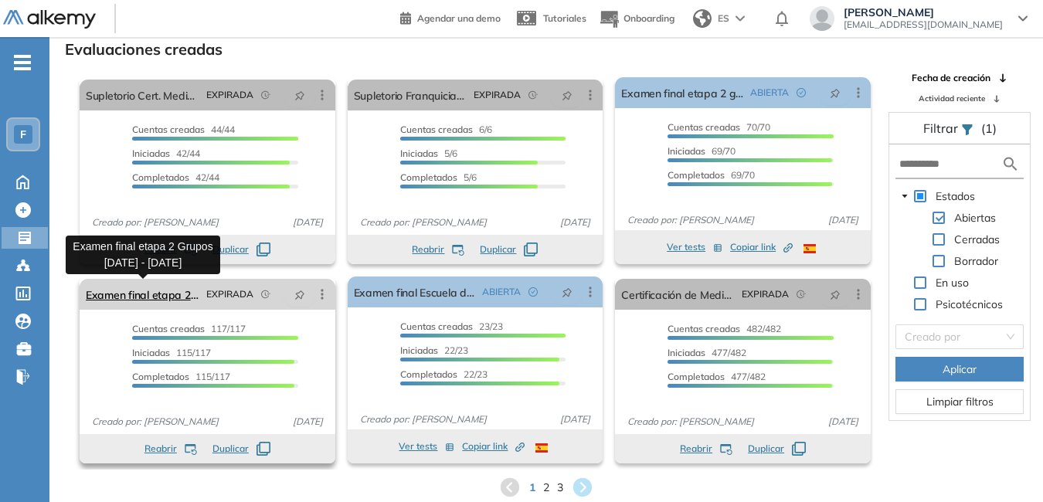
click at [175, 297] on link "Examen final etapa 2 Grupos 2024 - 2025" at bounding box center [143, 294] width 114 height 31
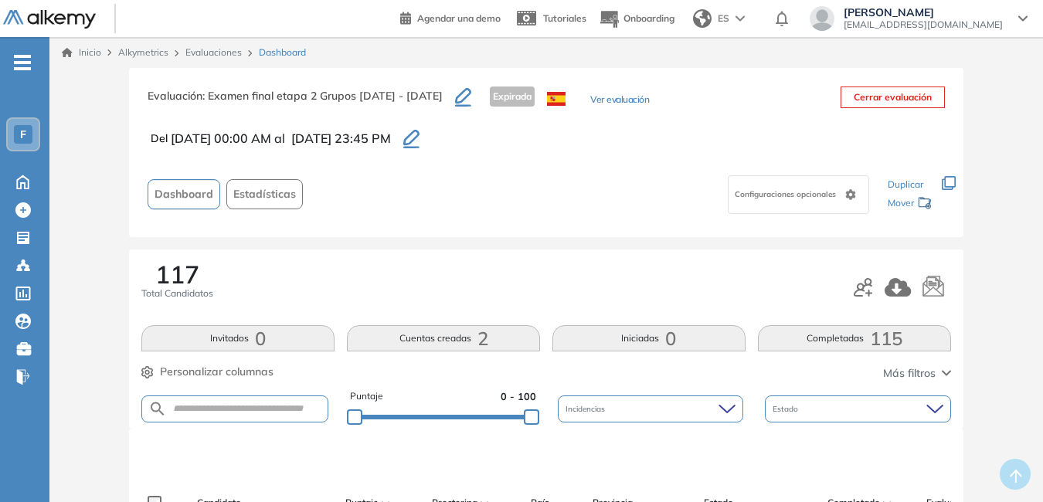
click at [223, 51] on link "Evaluaciones" at bounding box center [213, 52] width 56 height 12
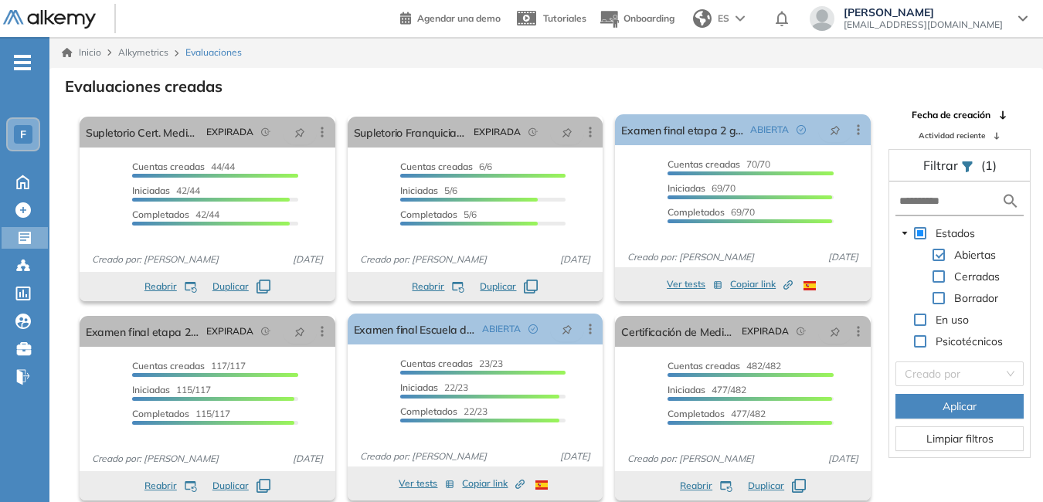
scroll to position [37, 0]
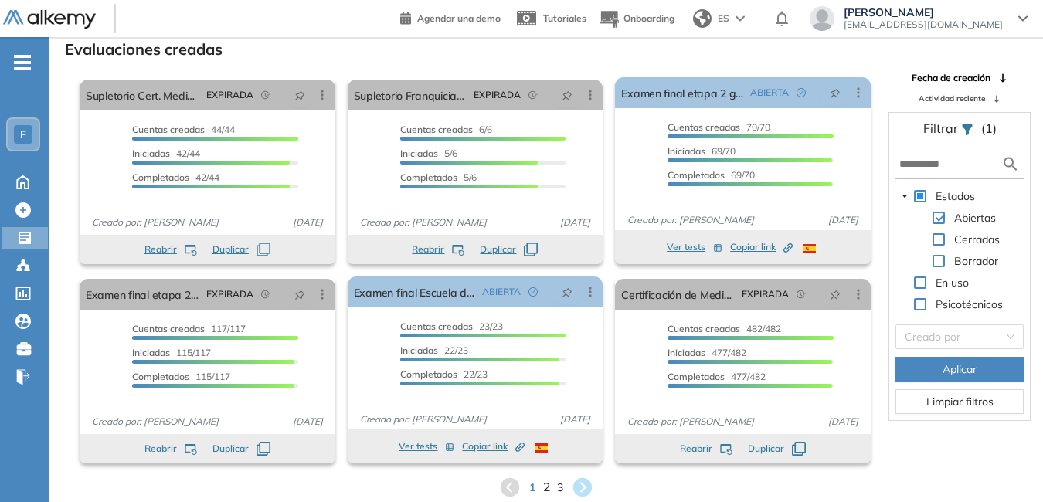
click at [546, 485] on span "2" at bounding box center [546, 487] width 7 height 18
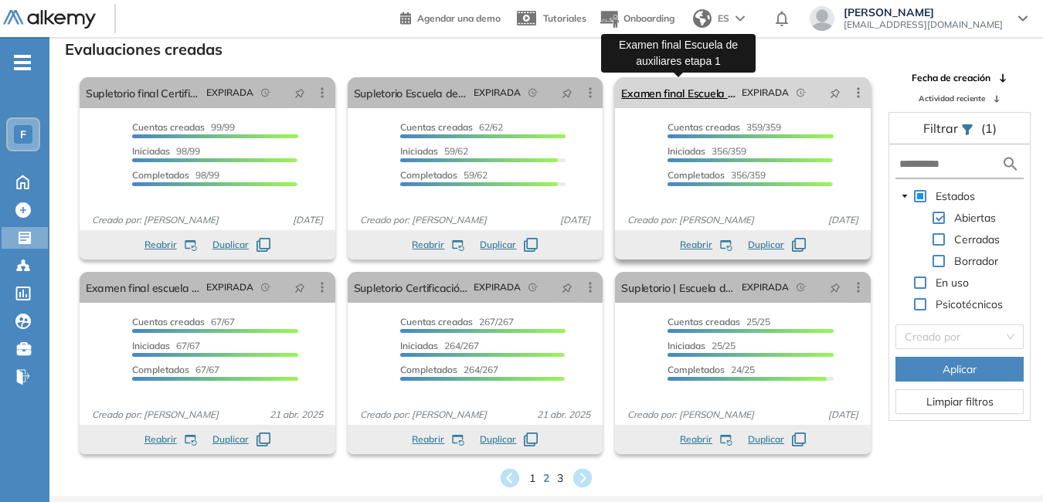
click at [700, 94] on link "Examen final Escuela de auxiliares etapa 1" at bounding box center [678, 92] width 114 height 31
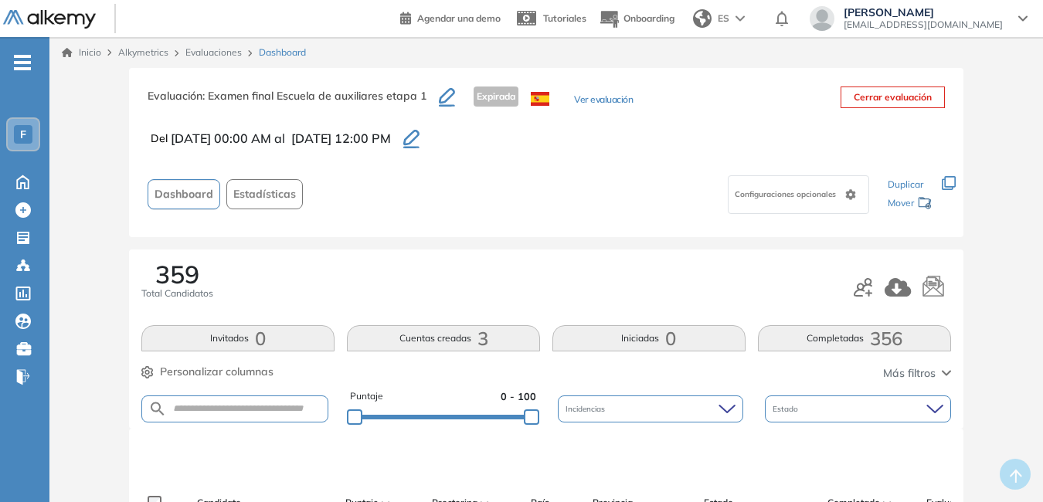
click at [226, 56] on link "Evaluaciones" at bounding box center [213, 52] width 56 height 12
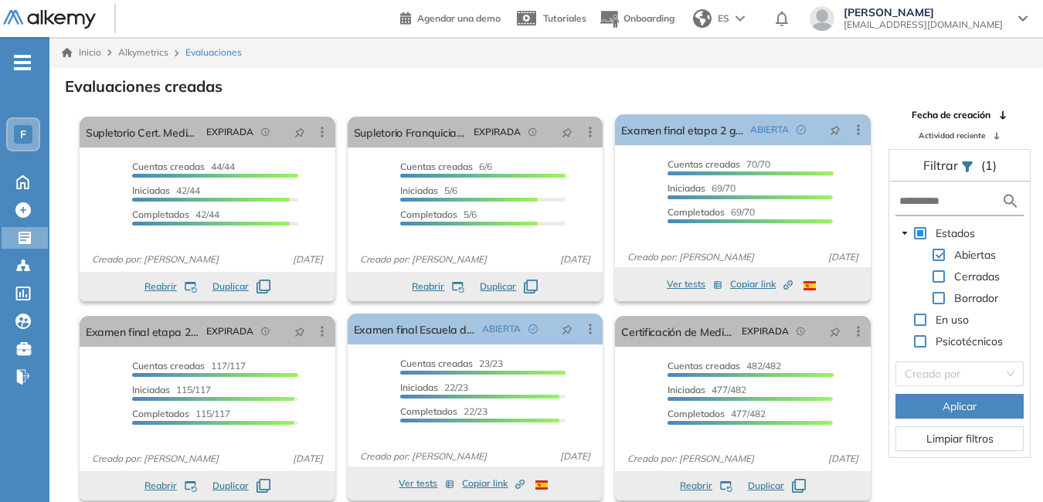
scroll to position [37, 0]
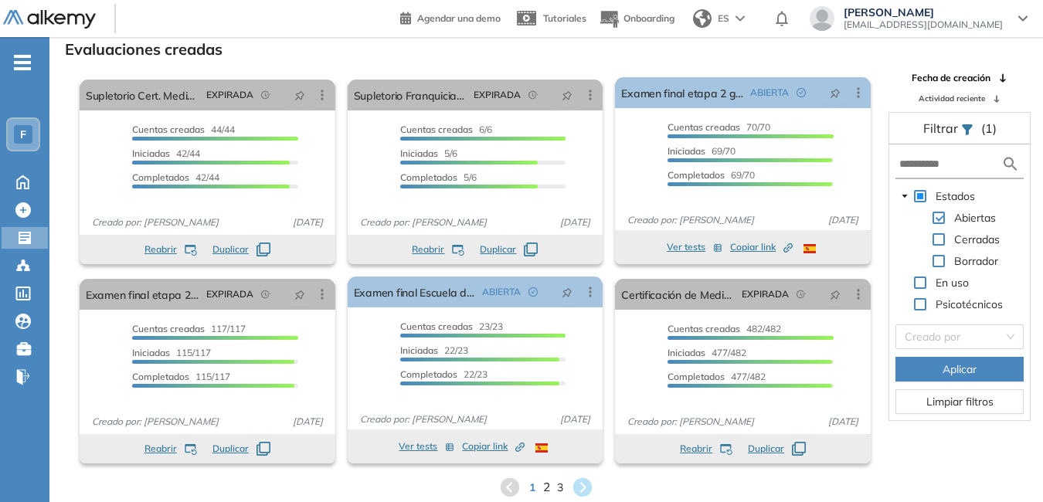
click at [548, 488] on span "2" at bounding box center [546, 487] width 7 height 18
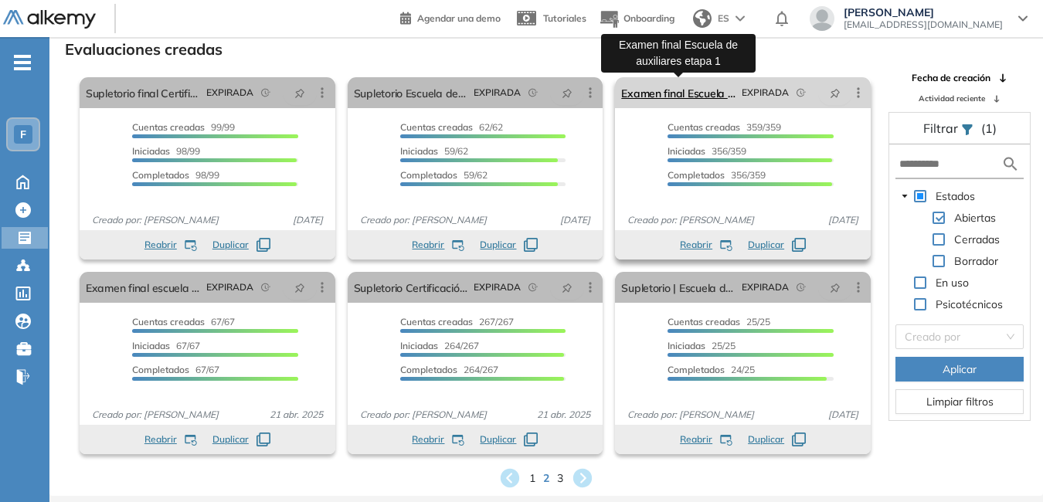
click at [697, 92] on link "Examen final Escuela de auxiliares etapa 1" at bounding box center [678, 92] width 114 height 31
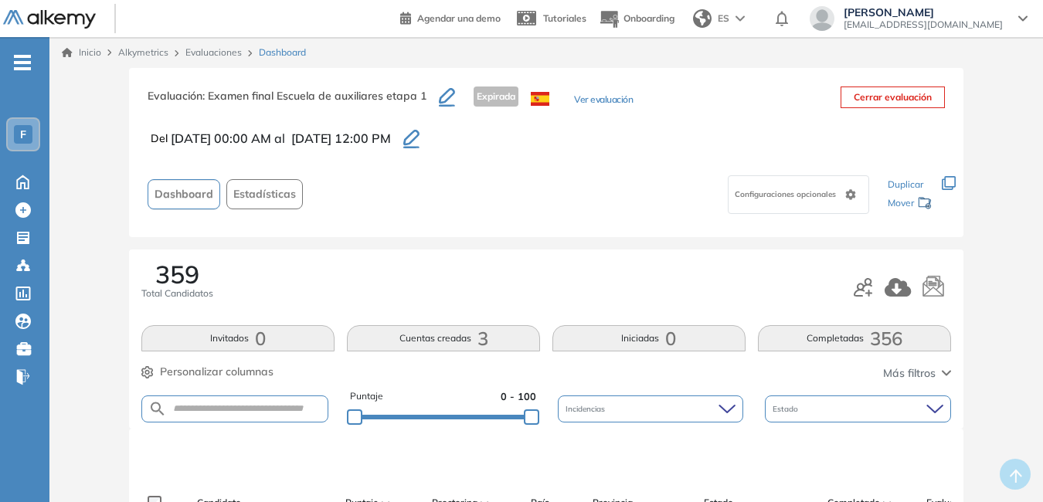
click at [211, 49] on link "Evaluaciones" at bounding box center [213, 52] width 56 height 12
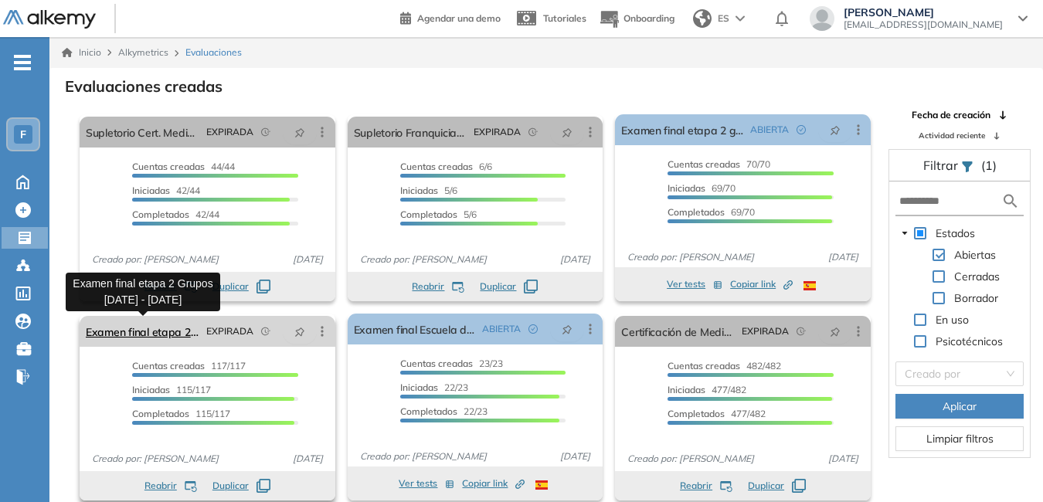
click at [152, 333] on link "Examen final etapa 2 Grupos 2024 - 2025" at bounding box center [143, 331] width 114 height 31
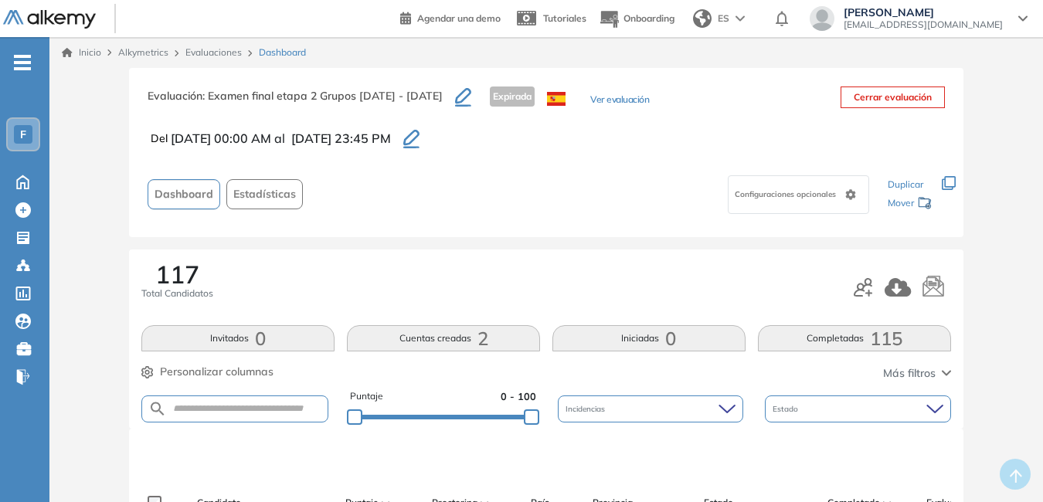
click at [223, 51] on link "Evaluaciones" at bounding box center [213, 52] width 56 height 12
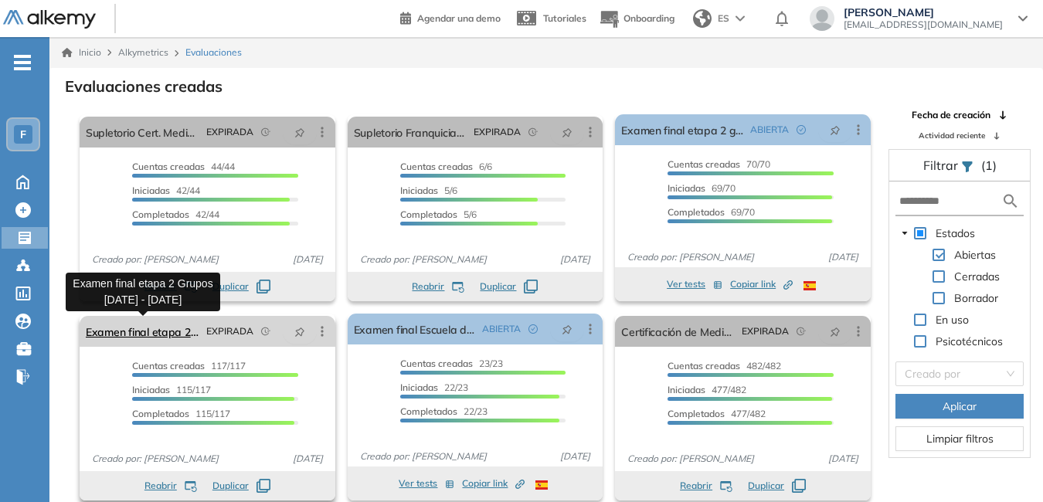
click at [169, 335] on link "Examen final etapa 2 Grupos 2024 - 2025" at bounding box center [143, 331] width 114 height 31
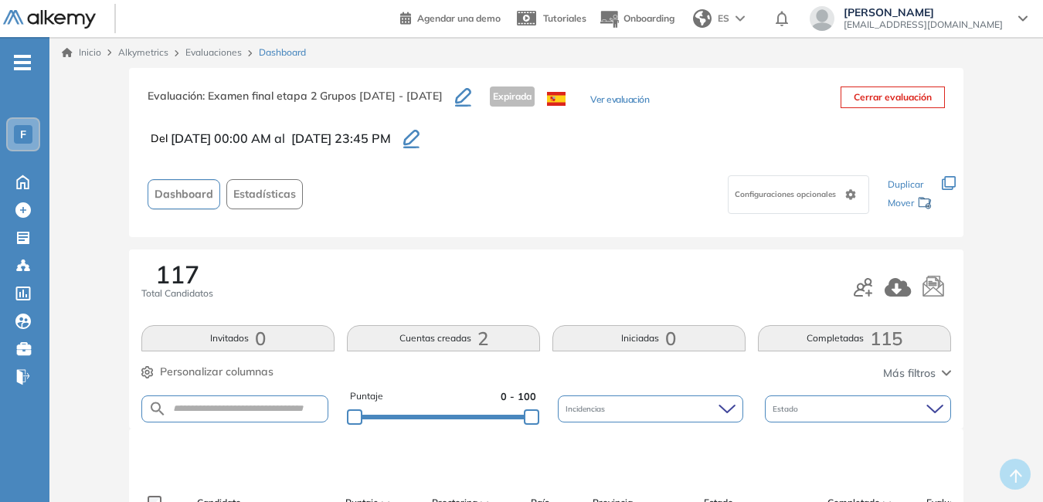
click at [304, 95] on span ": Examen final etapa 2 Grupos 2024 - 2025" at bounding box center [322, 96] width 240 height 14
click at [217, 55] on link "Evaluaciones" at bounding box center [213, 52] width 56 height 12
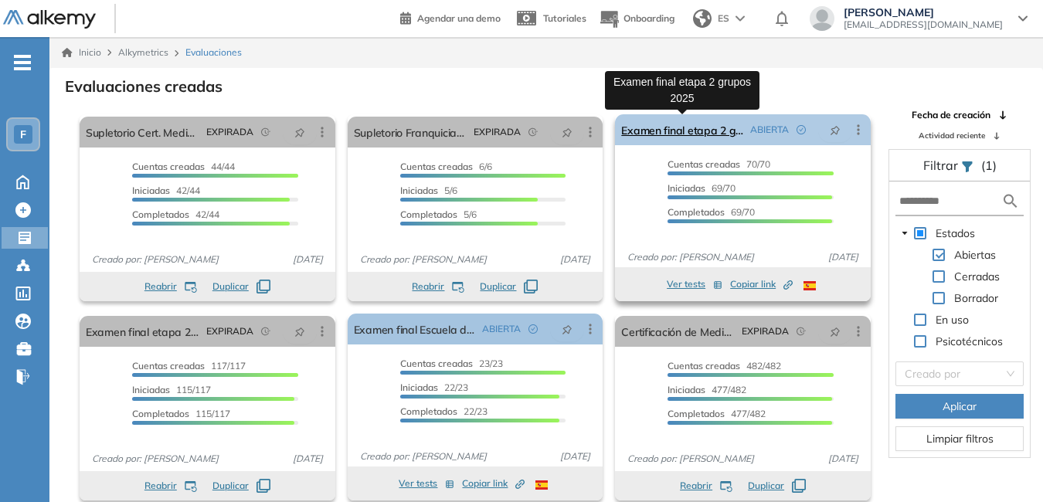
click at [700, 133] on link "Examen final etapa 2 grupos 2025" at bounding box center [682, 129] width 123 height 31
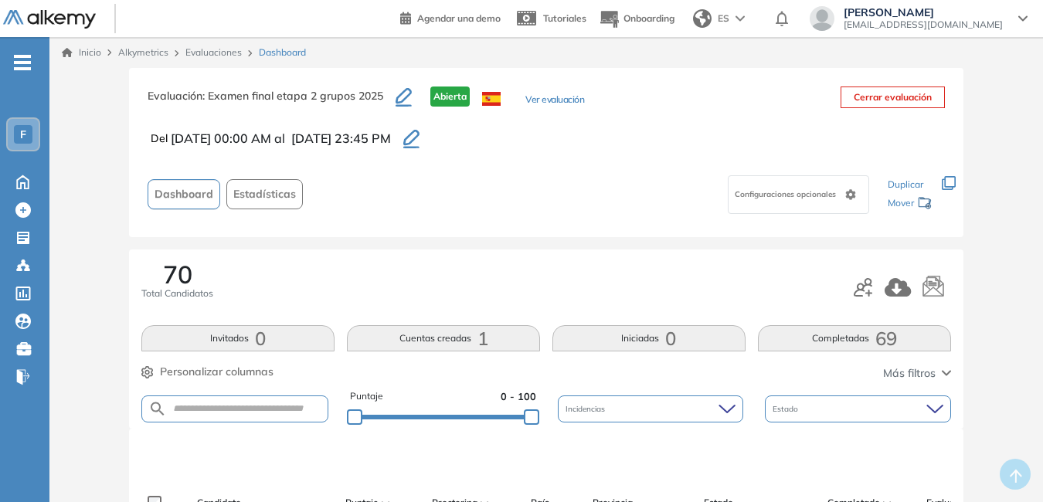
click at [228, 55] on link "Evaluaciones" at bounding box center [213, 52] width 56 height 12
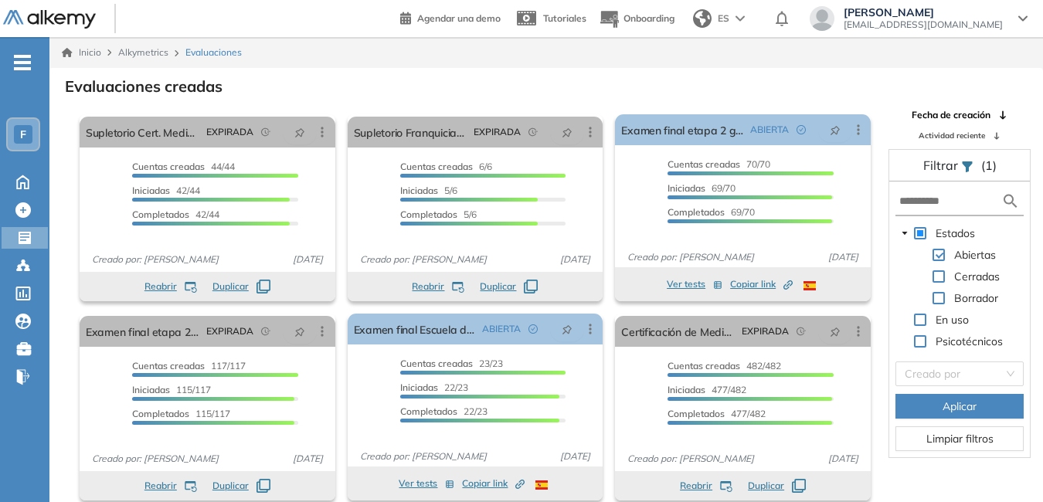
scroll to position [37, 0]
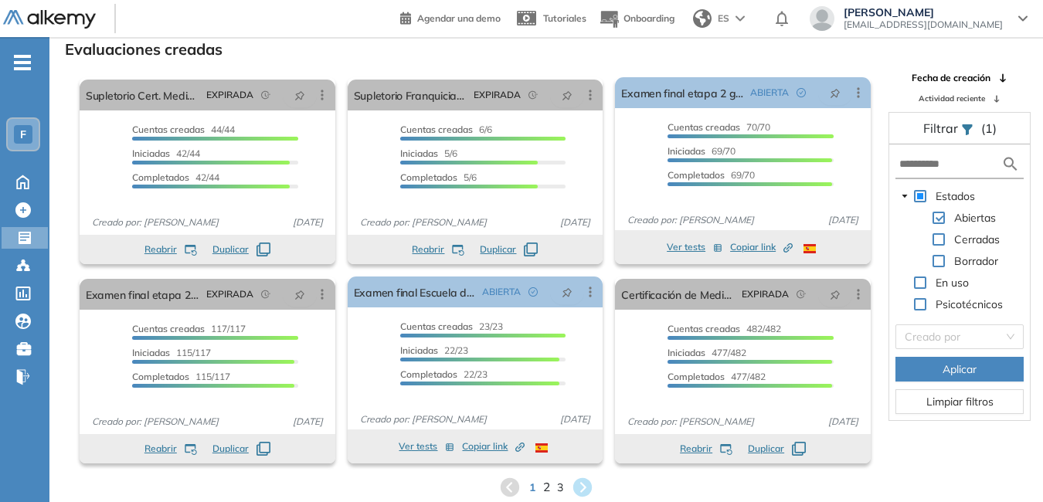
click at [545, 490] on span "2" at bounding box center [546, 487] width 7 height 18
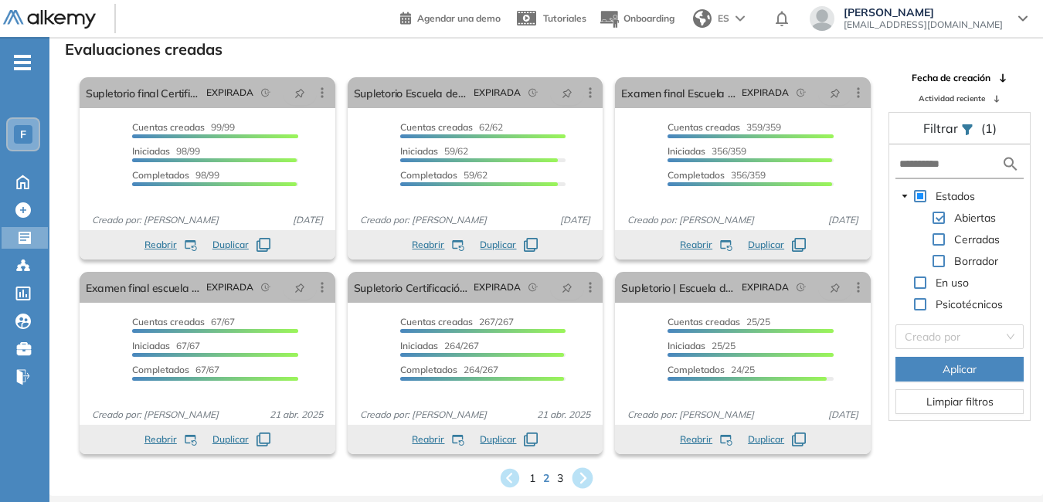
click at [586, 478] on icon at bounding box center [582, 478] width 25 height 25
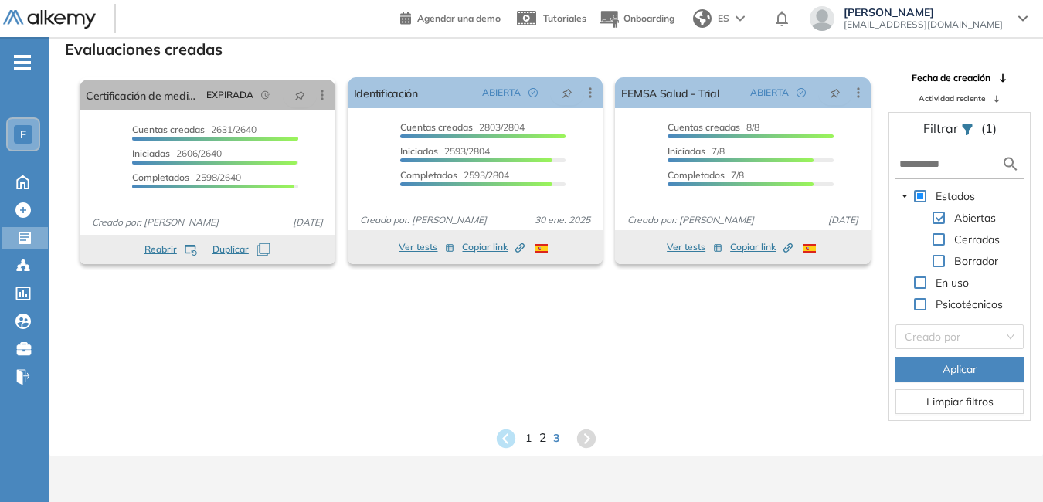
click at [542, 440] on span "2" at bounding box center [542, 439] width 7 height 18
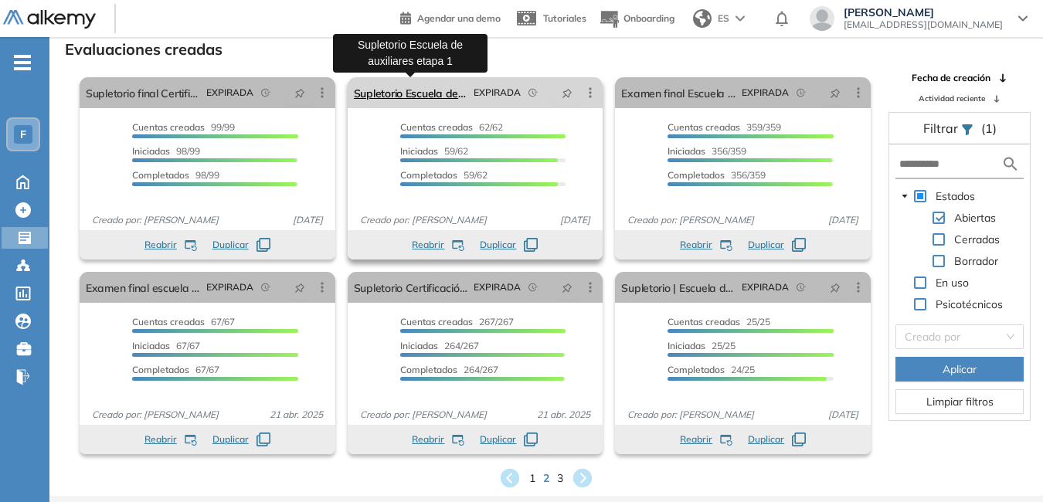
click at [385, 93] on link "Supletorio Escuela de auxiliares etapa 1" at bounding box center [411, 92] width 114 height 31
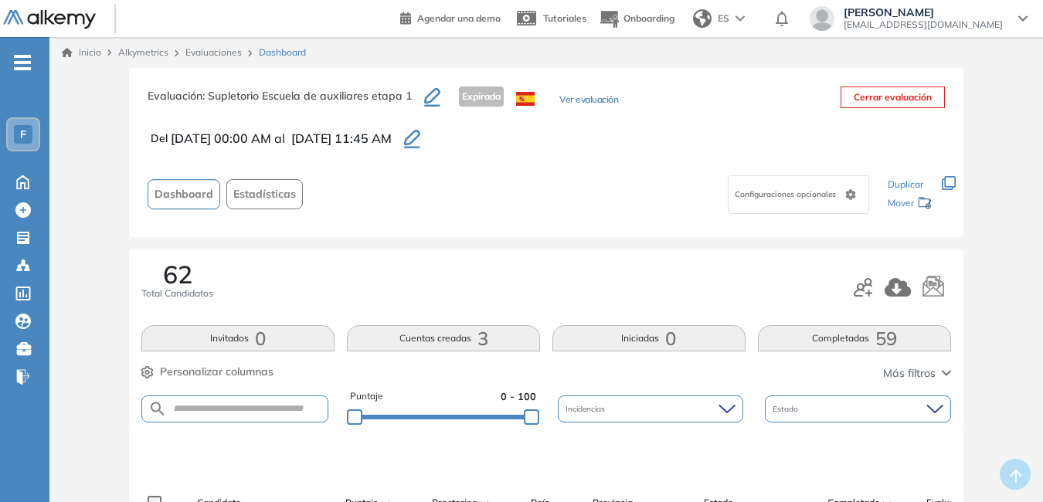
click at [218, 53] on link "Evaluaciones" at bounding box center [213, 52] width 56 height 12
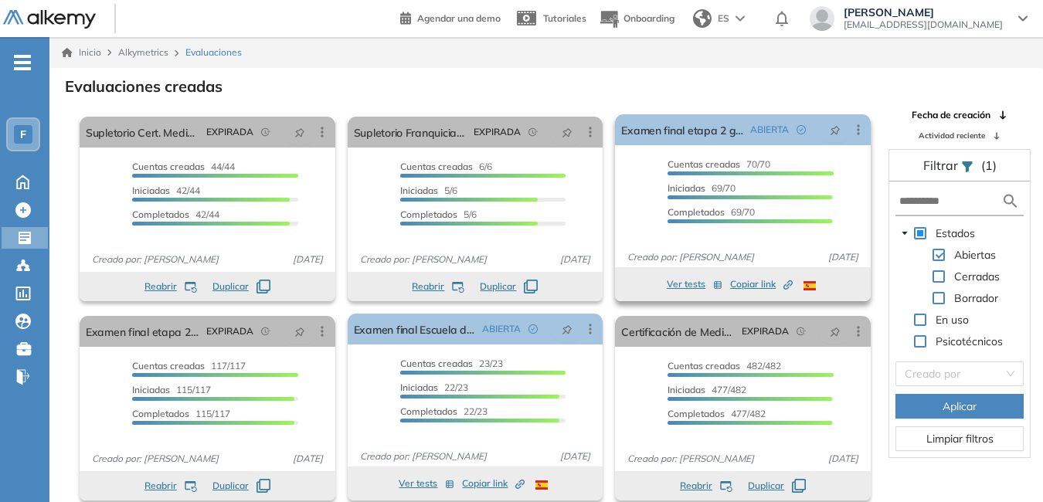
click at [759, 284] on span "Copiar link Created by potrace 1.16, written by Peter Selinger 2001-2019" at bounding box center [761, 284] width 63 height 14
click at [756, 284] on span "Copiar link Created by potrace 1.16, written by Peter Selinger 2001-2019" at bounding box center [761, 284] width 63 height 14
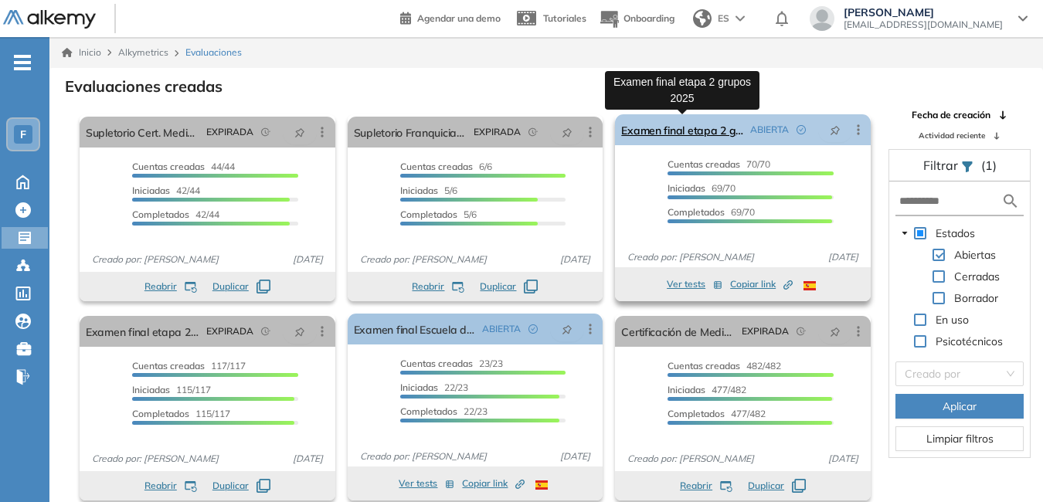
click at [707, 133] on link "Examen final etapa 2 grupos 2025" at bounding box center [682, 129] width 123 height 31
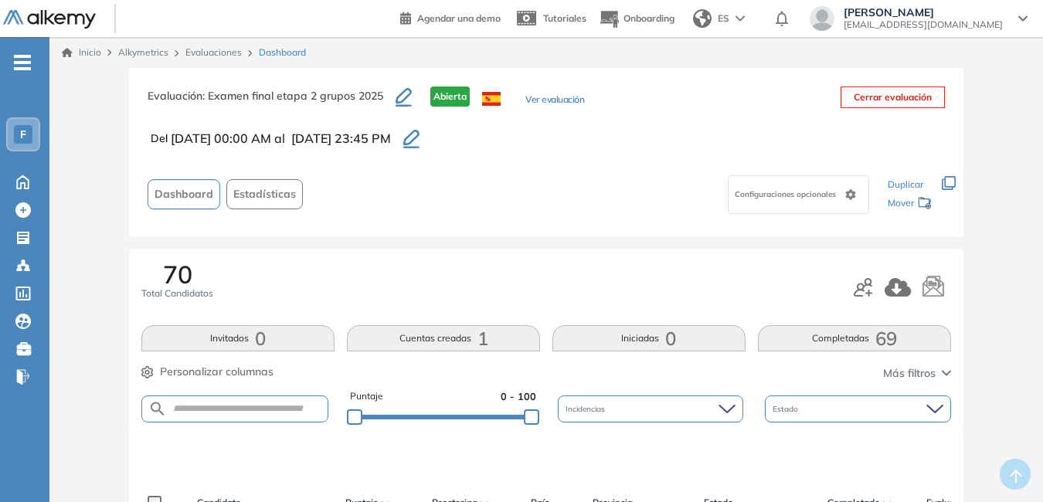
click at [1015, 21] on div "Daniel Lara cdlarar@corporaciongpf.com" at bounding box center [919, 18] width 218 height 25
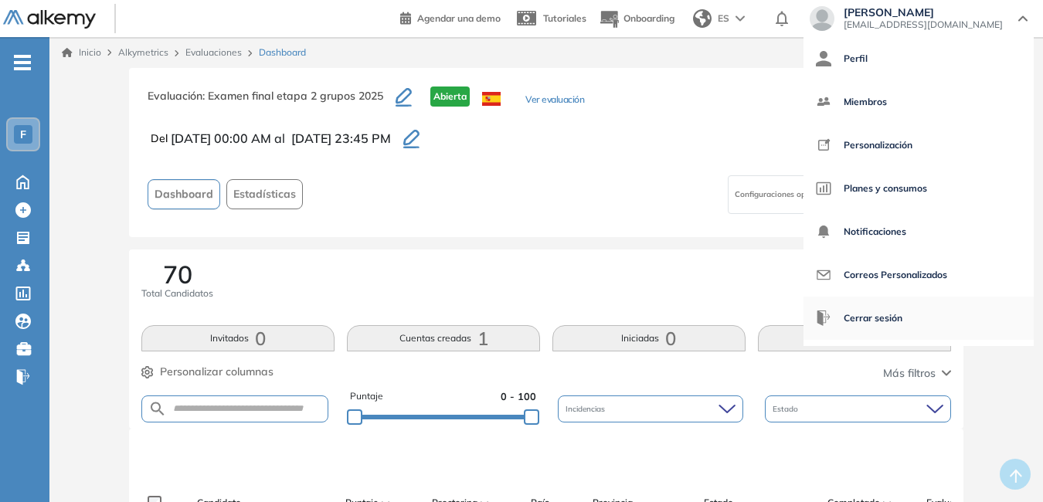
click at [903, 324] on span "Cerrar sesión" at bounding box center [873, 318] width 59 height 37
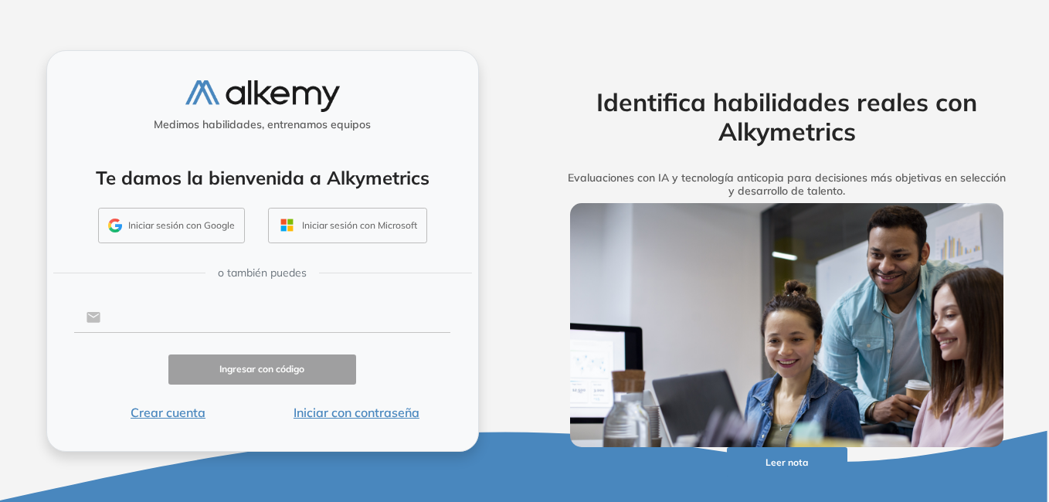
click at [191, 318] on input "text" at bounding box center [275, 317] width 350 height 29
type input "**********"
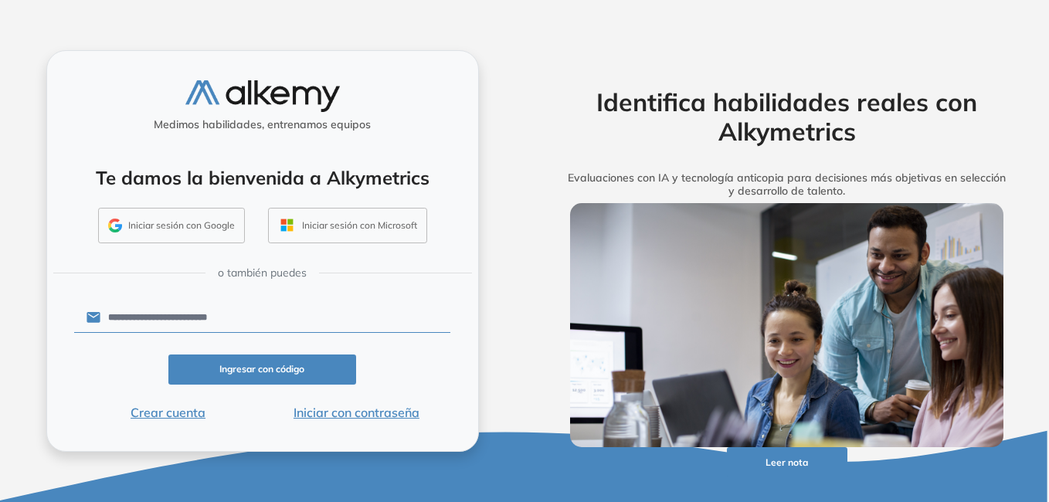
click at [331, 411] on button "Iniciar con contraseña" at bounding box center [356, 412] width 189 height 19
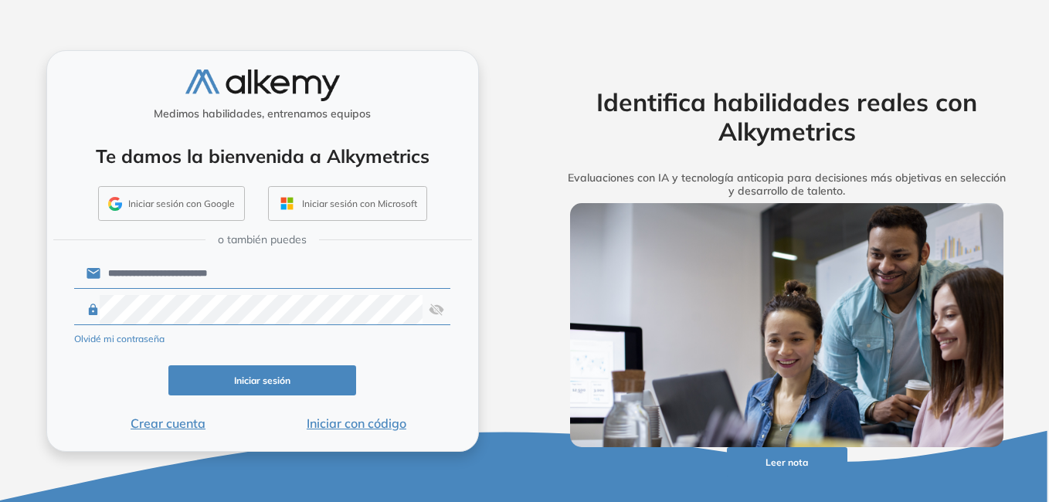
click at [436, 311] on img at bounding box center [436, 309] width 15 height 29
click at [286, 377] on button "Iniciar sesión" at bounding box center [262, 380] width 189 height 30
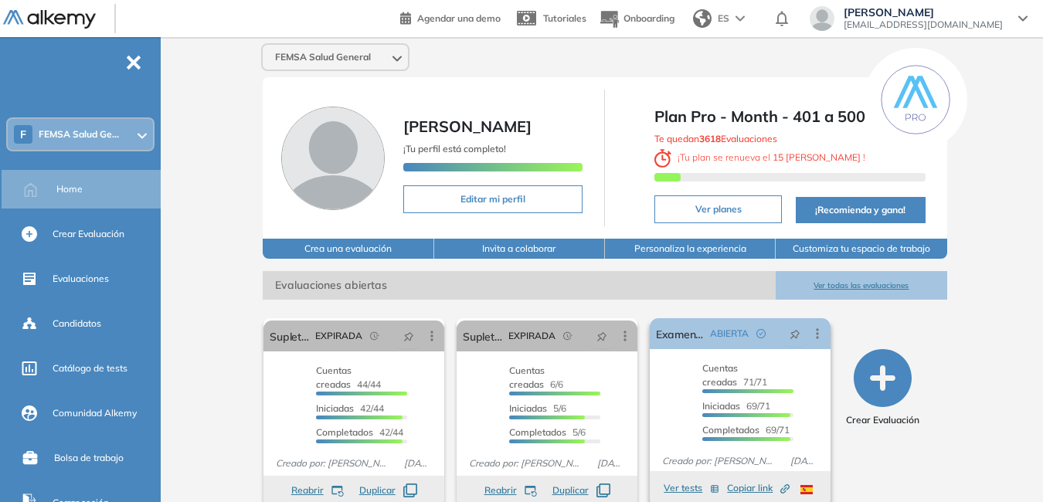
click at [758, 488] on span "Copiar link Created by potrace 1.16, written by Peter Selinger 2001-2019" at bounding box center [758, 488] width 63 height 14
click at [1025, 21] on icon at bounding box center [1022, 18] width 9 height 6
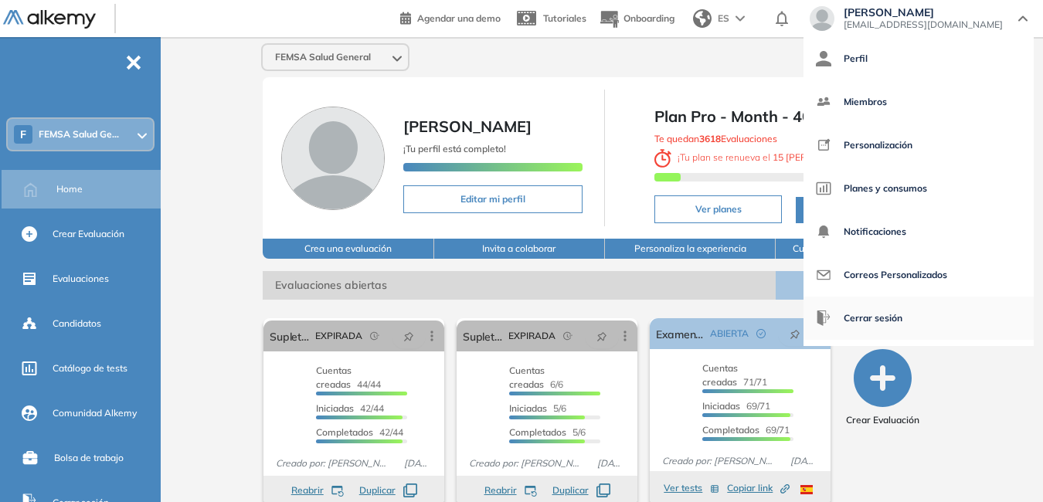
click at [903, 314] on span "Cerrar sesión" at bounding box center [873, 318] width 59 height 37
